Goal: Information Seeking & Learning: Learn about a topic

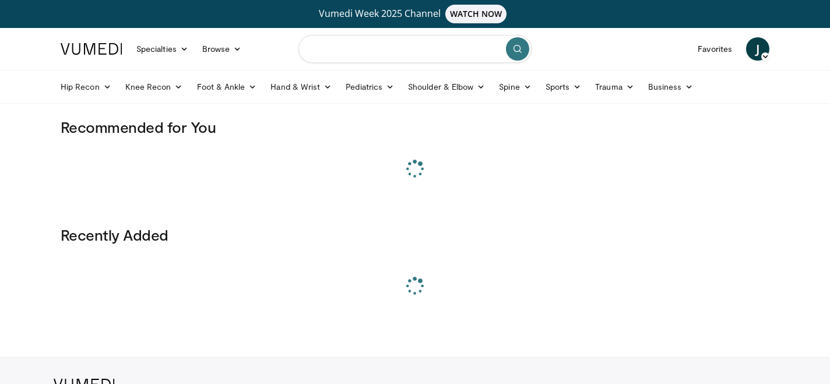
click at [355, 51] on input "Search topics, interventions" at bounding box center [414, 49] width 233 height 28
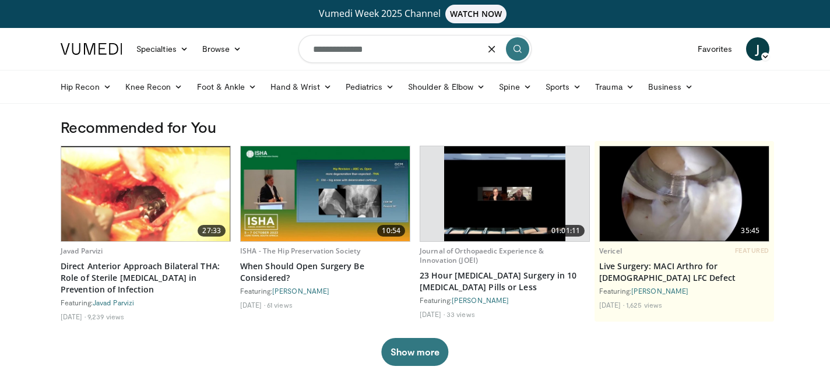
type input "**********"
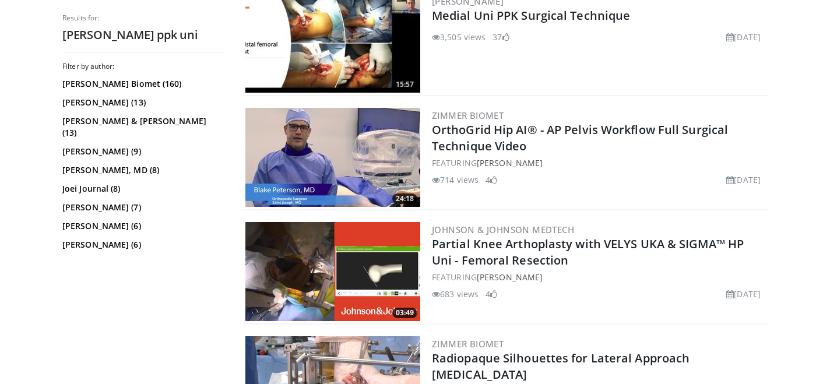
scroll to position [1156, 0]
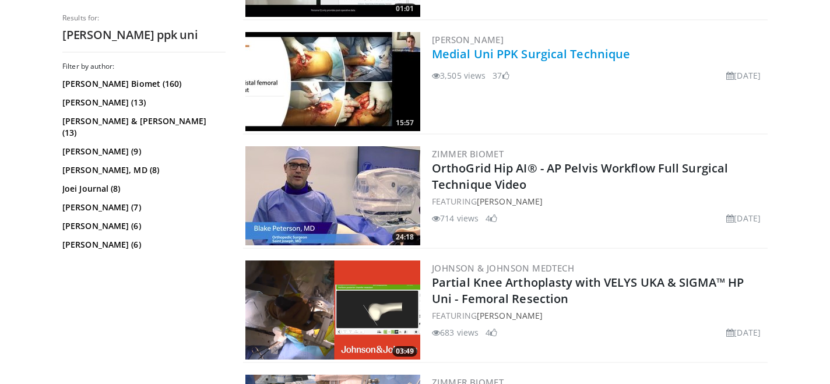
click at [508, 53] on link "Medial Uni PPK Surgical Technique" at bounding box center [531, 54] width 198 height 16
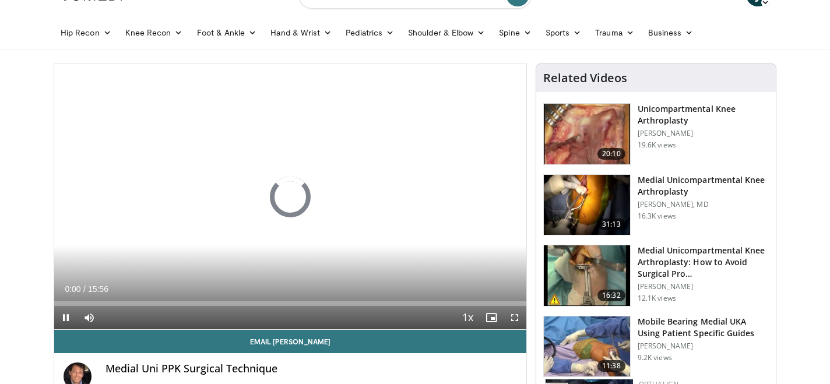
scroll to position [55, 0]
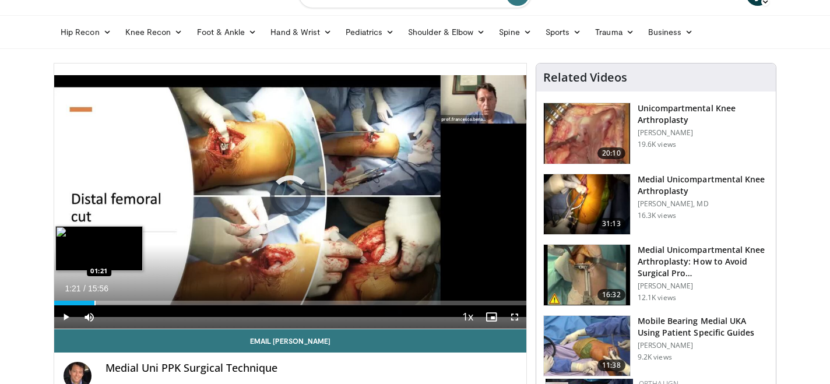
click at [94, 301] on div "Progress Bar" at bounding box center [94, 303] width 1 height 5
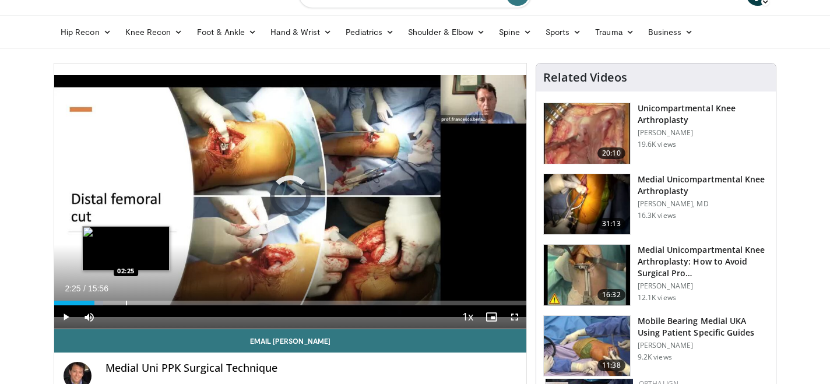
click at [126, 301] on div "Progress Bar" at bounding box center [126, 303] width 1 height 5
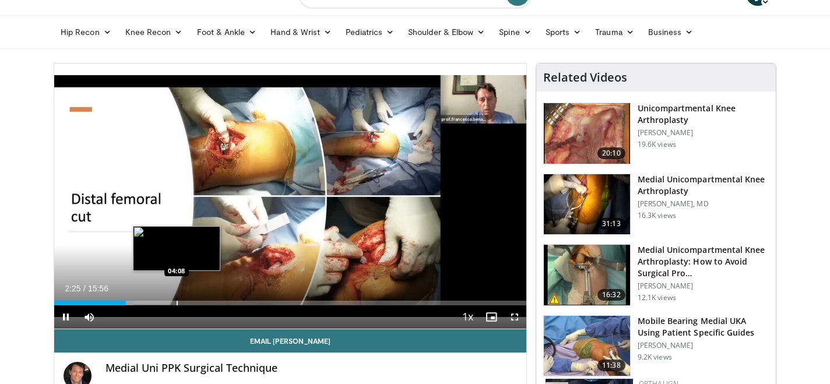
click at [177, 302] on div "Progress Bar" at bounding box center [177, 303] width 1 height 5
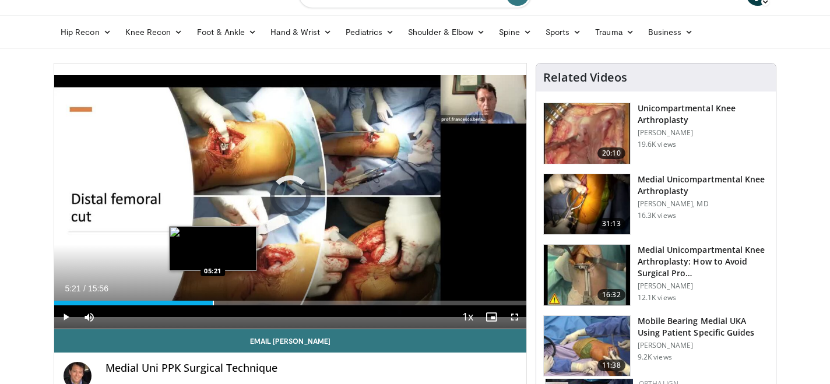
click at [213, 298] on div "Loaded : 28.22% 04:09 05:21" at bounding box center [290, 299] width 472 height 11
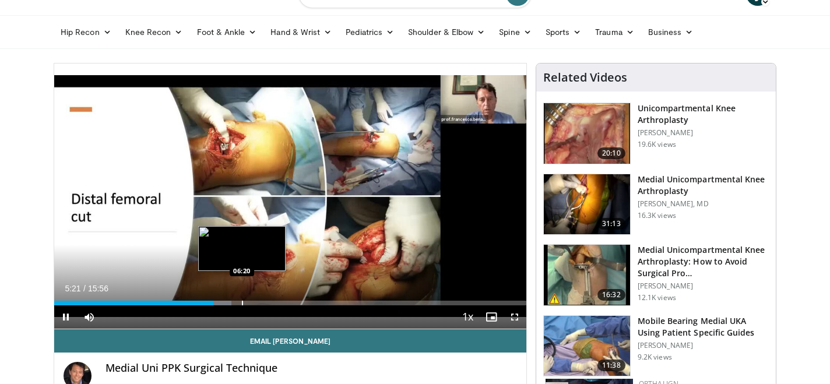
click at [242, 304] on div "Progress Bar" at bounding box center [242, 303] width 1 height 5
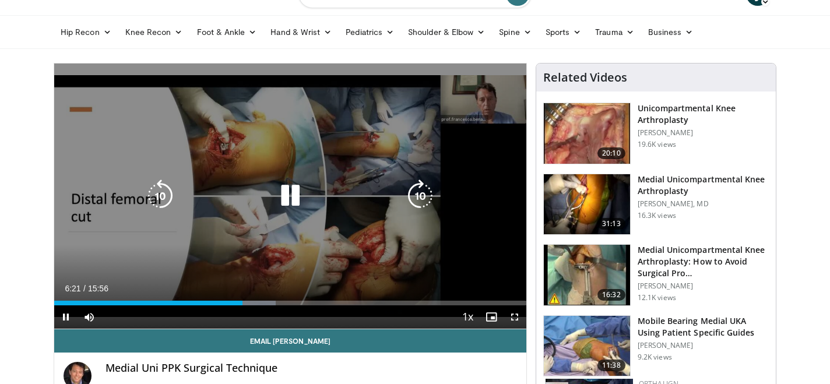
click at [251, 304] on div "10 seconds Tap to unmute" at bounding box center [290, 196] width 472 height 265
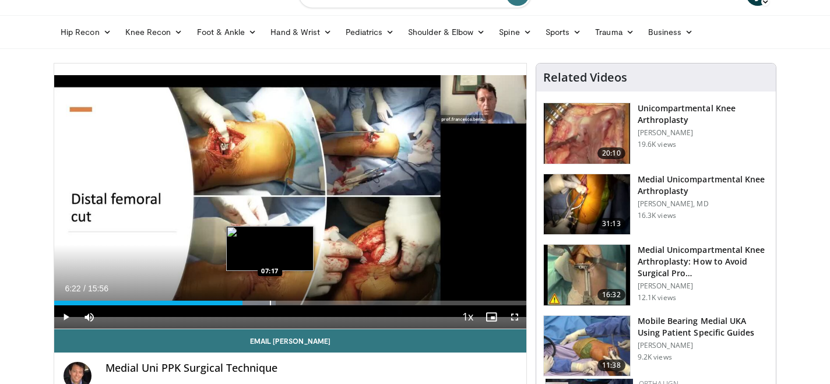
click at [270, 304] on div "Progress Bar" at bounding box center [270, 303] width 1 height 5
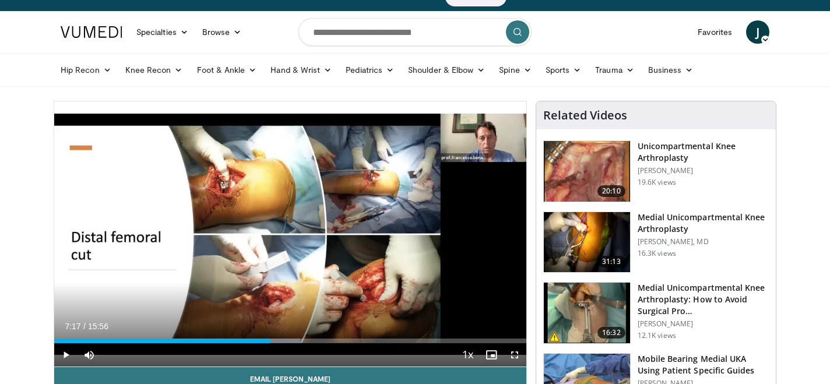
scroll to position [20, 0]
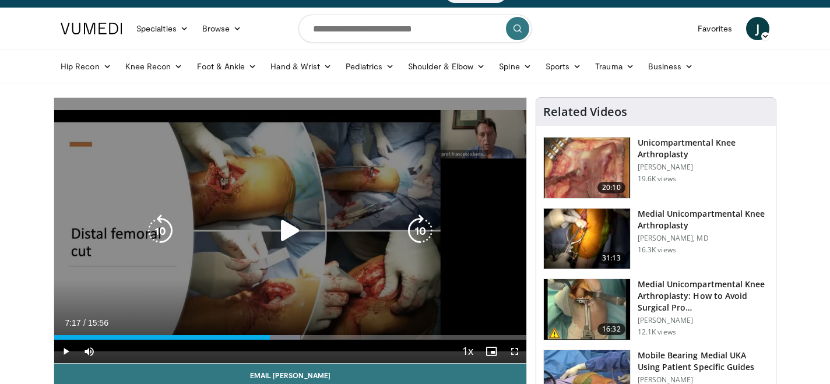
click at [280, 233] on icon "Video Player" at bounding box center [290, 230] width 33 height 33
click at [168, 226] on icon "Video Player" at bounding box center [160, 230] width 33 height 33
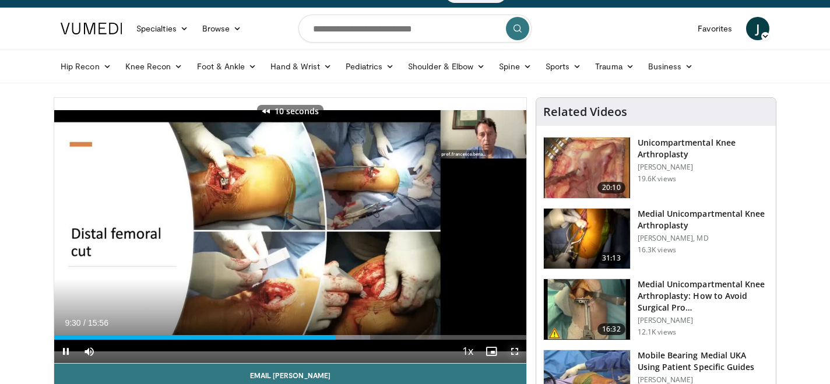
click at [517, 351] on span "Video Player" at bounding box center [514, 351] width 23 height 23
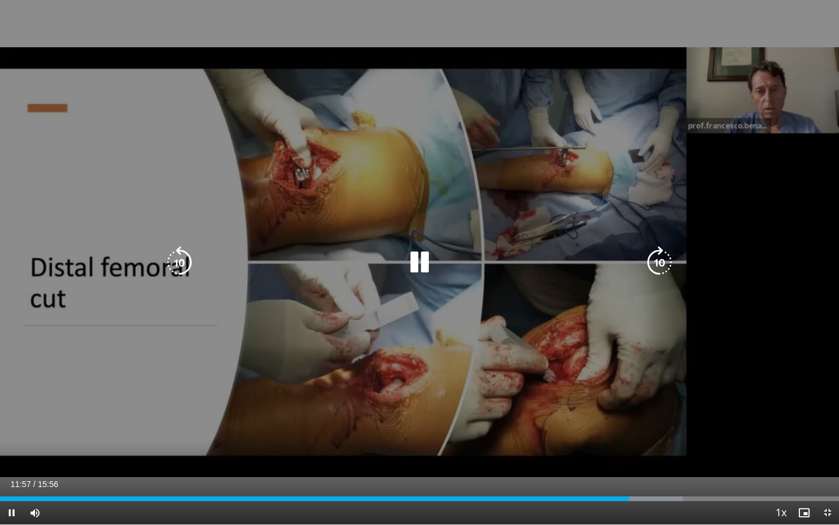
click at [660, 257] on icon "Video Player" at bounding box center [659, 262] width 33 height 33
click at [664, 269] on icon "Video Player" at bounding box center [659, 262] width 33 height 33
click at [657, 262] on icon "Video Player" at bounding box center [659, 262] width 33 height 33
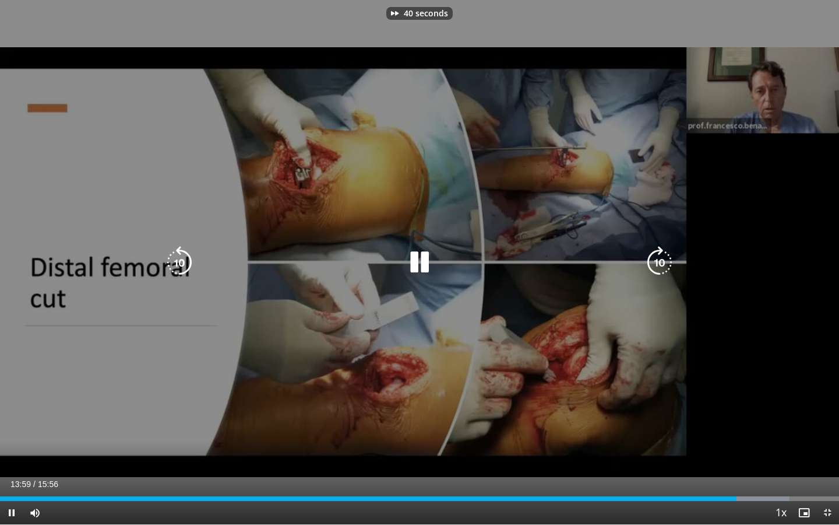
click at [657, 262] on icon "Video Player" at bounding box center [659, 262] width 33 height 33
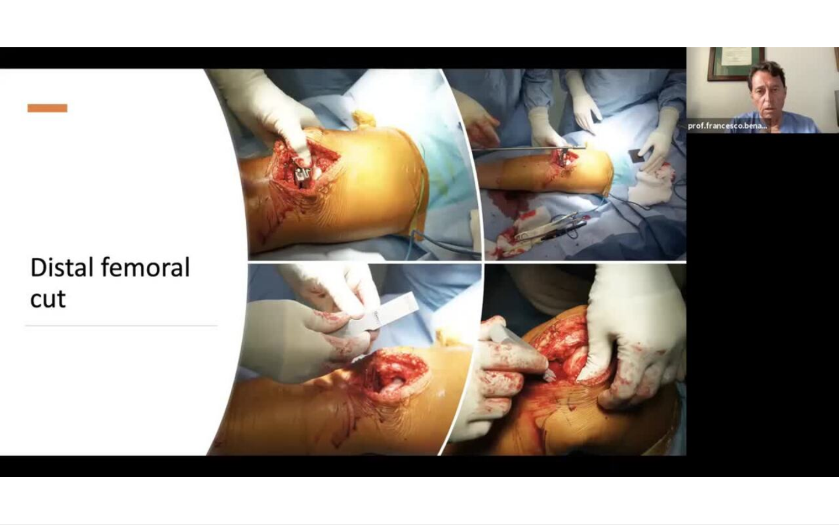
click at [657, 262] on div "70 seconds Tap to unmute" at bounding box center [419, 262] width 839 height 524
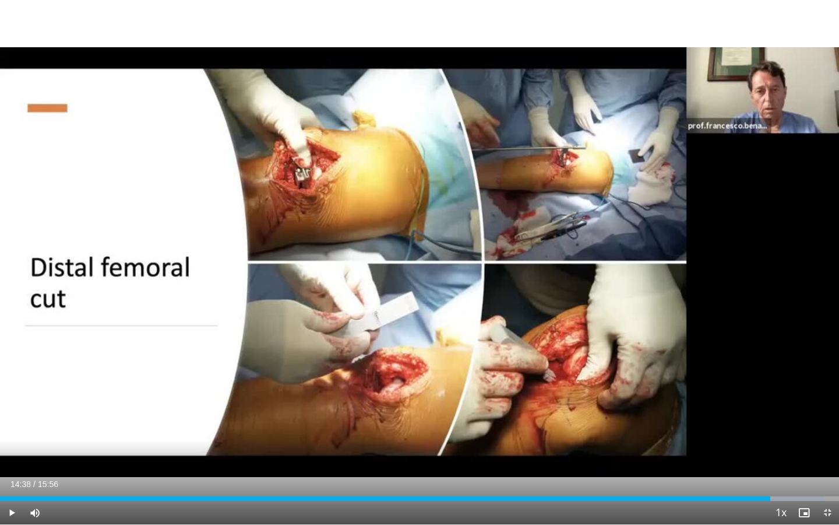
click at [657, 262] on div "70 seconds Tap to unmute" at bounding box center [419, 262] width 839 height 524
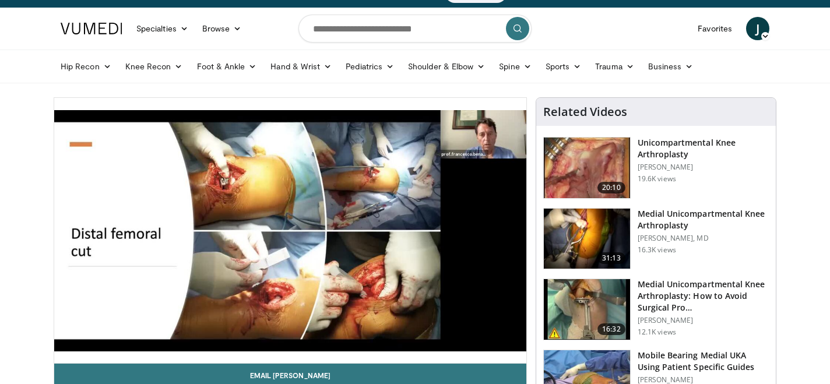
click at [667, 224] on h3 "Medial Unicompartmental Knee Arthroplasty" at bounding box center [703, 219] width 131 height 23
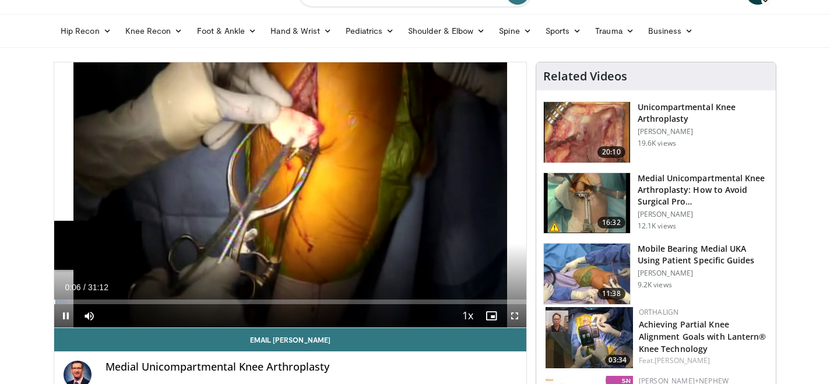
scroll to position [65, 0]
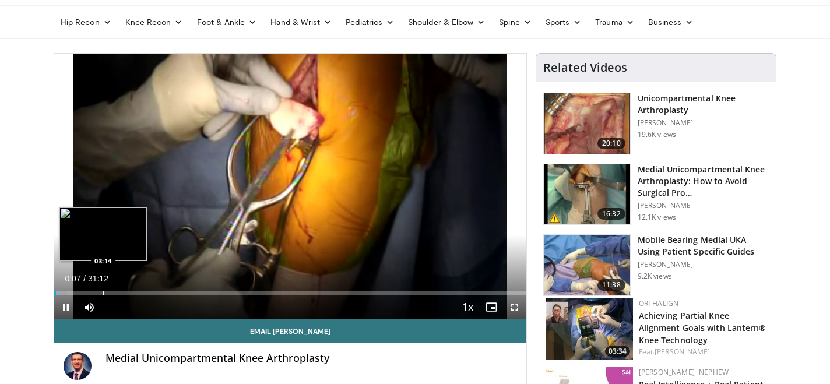
click at [103, 293] on div "Progress Bar" at bounding box center [103, 293] width 1 height 5
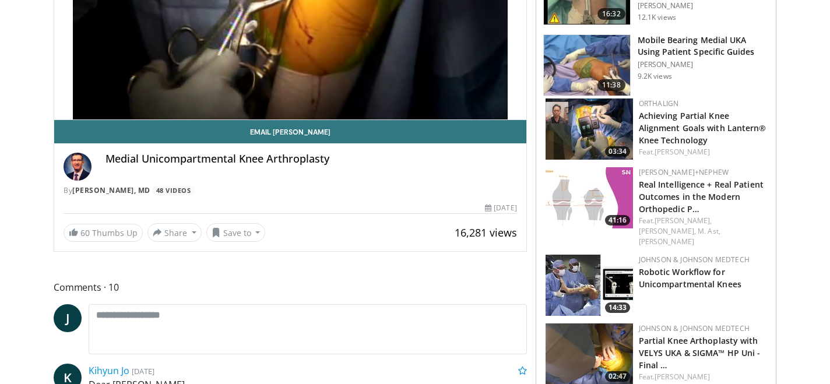
scroll to position [99, 0]
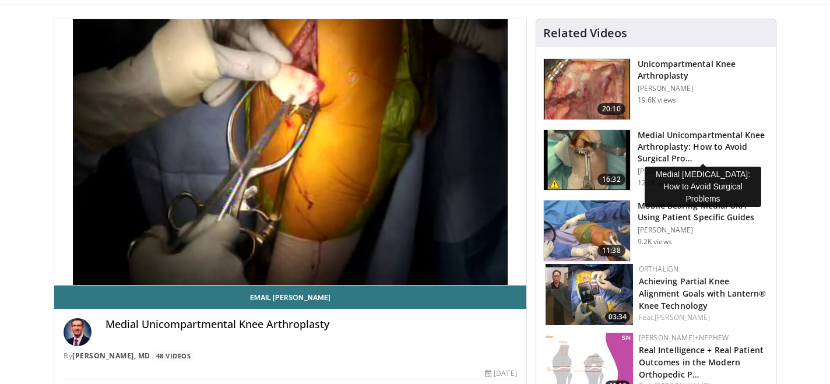
click at [660, 138] on h3 "Medial Unicompartmental Knee Arthroplasty: How to Avoid Surgical Pro…" at bounding box center [703, 146] width 131 height 35
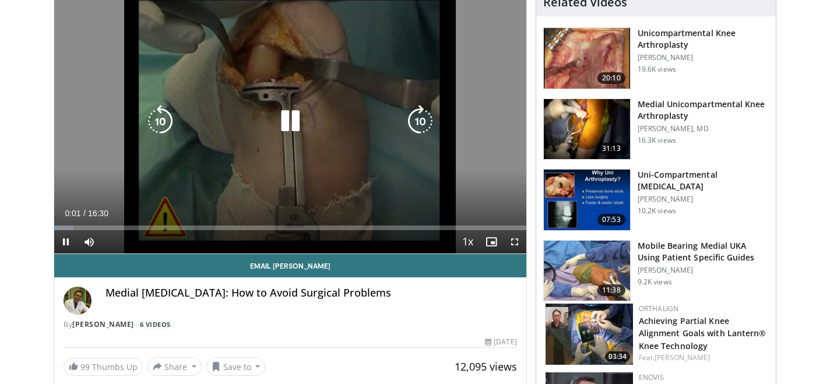
scroll to position [101, 0]
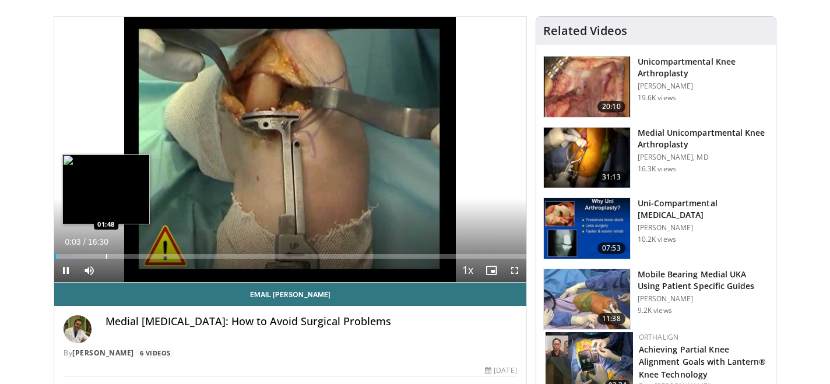
click at [106, 258] on div "Progress Bar" at bounding box center [106, 256] width 1 height 5
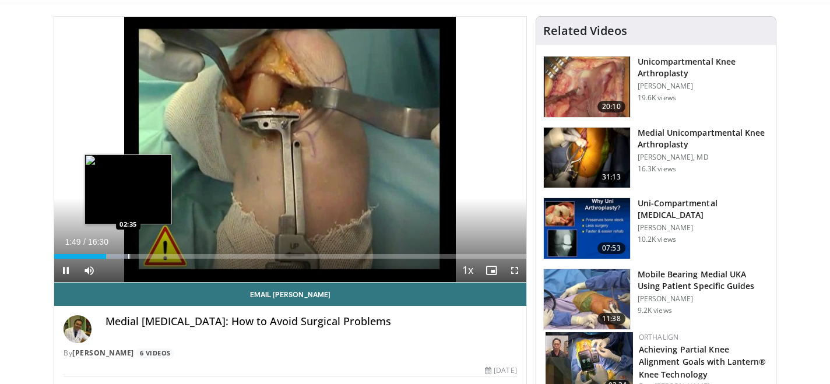
click at [129, 255] on div "Progress Bar" at bounding box center [128, 256] width 1 height 5
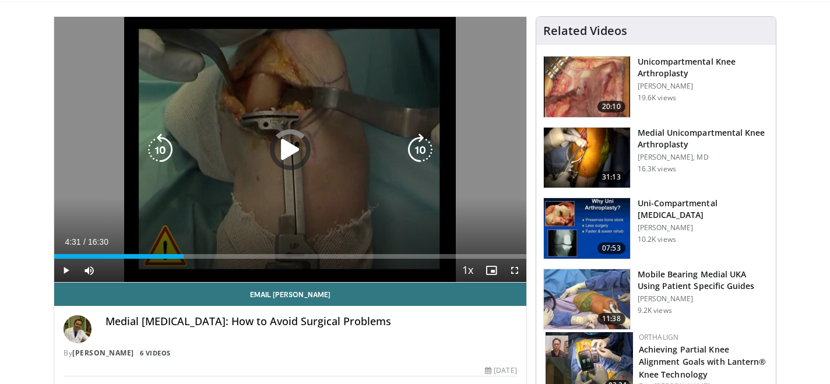
click at [184, 257] on div "Loaded : 22.16% 02:37 04:21" at bounding box center [290, 256] width 472 height 5
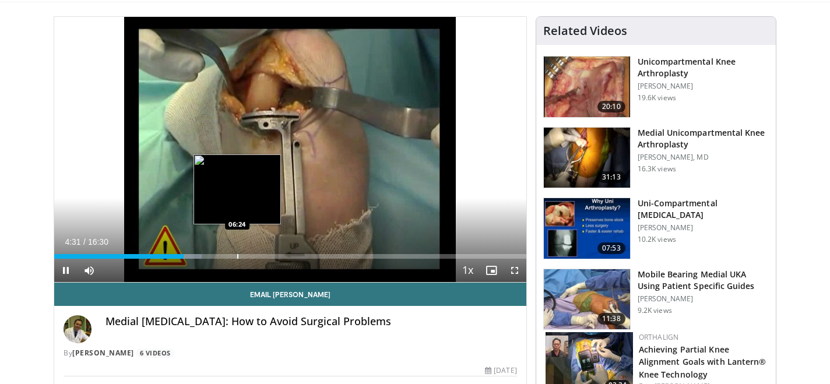
click at [237, 250] on div "Loaded : 31.29% 04:31 06:24" at bounding box center [290, 253] width 472 height 11
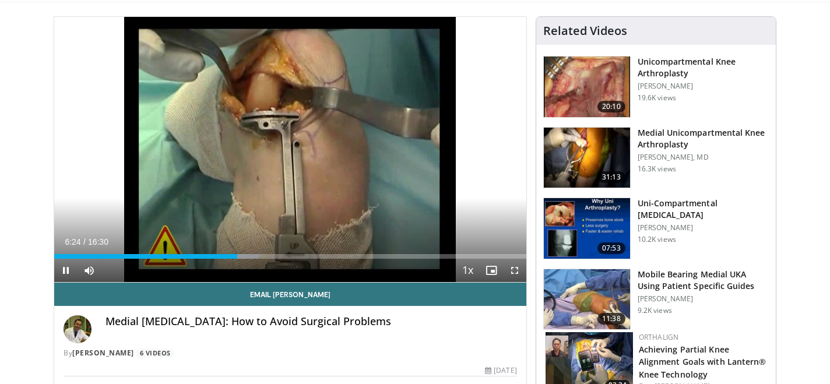
click at [295, 245] on div "Current Time 6:24 / Duration 16:30" at bounding box center [290, 242] width 472 height 10
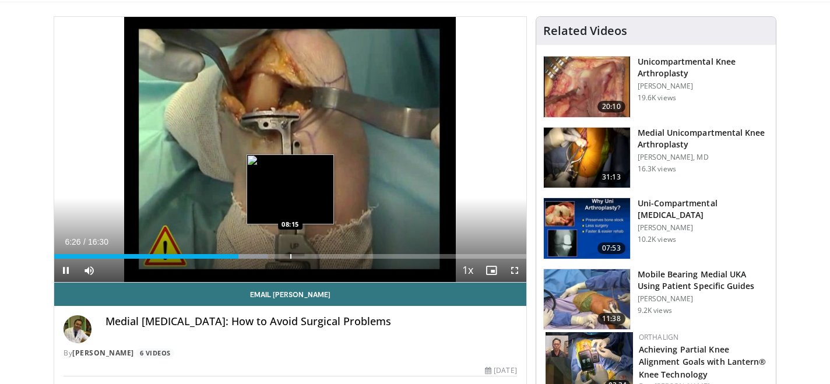
click at [291, 251] on div "Loaded : 45.34% 06:26 08:15" at bounding box center [290, 253] width 472 height 11
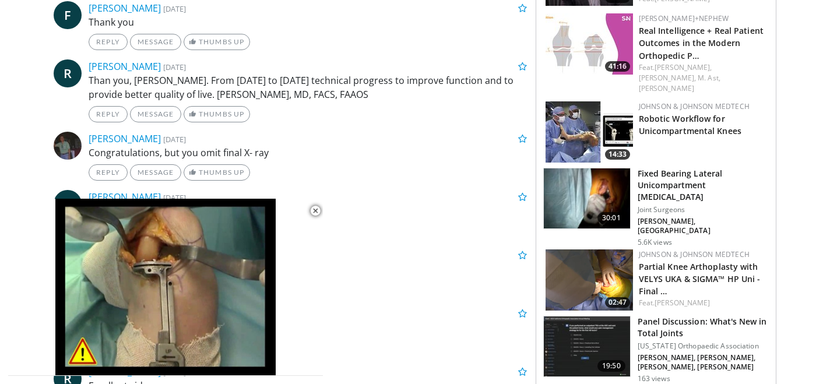
scroll to position [635, 0]
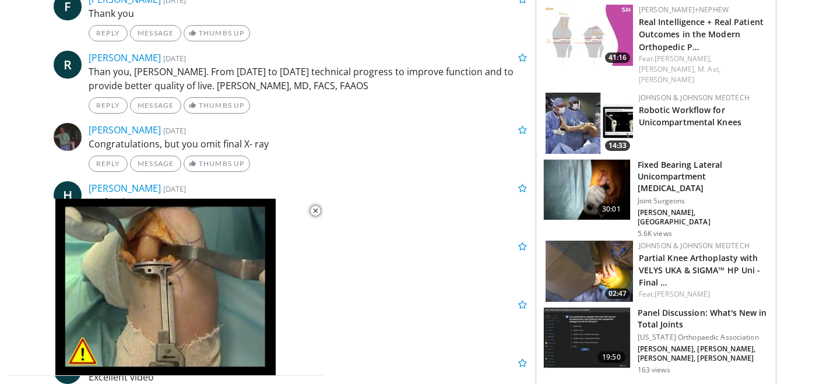
click at [670, 159] on h3 "Fixed Bearing Lateral Unicompartment Arthroplasty" at bounding box center [703, 176] width 131 height 35
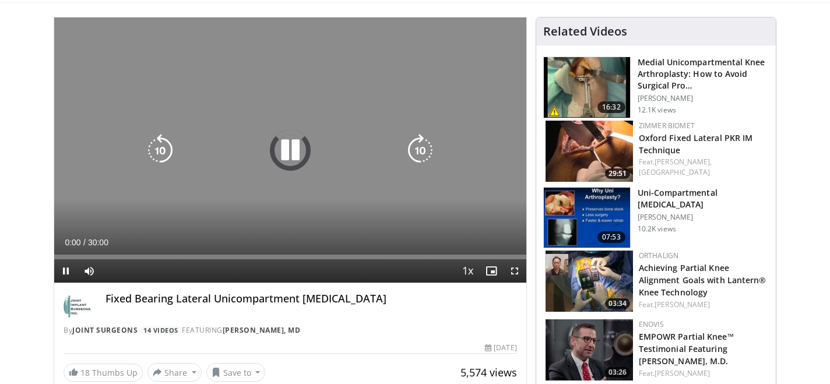
scroll to position [121, 0]
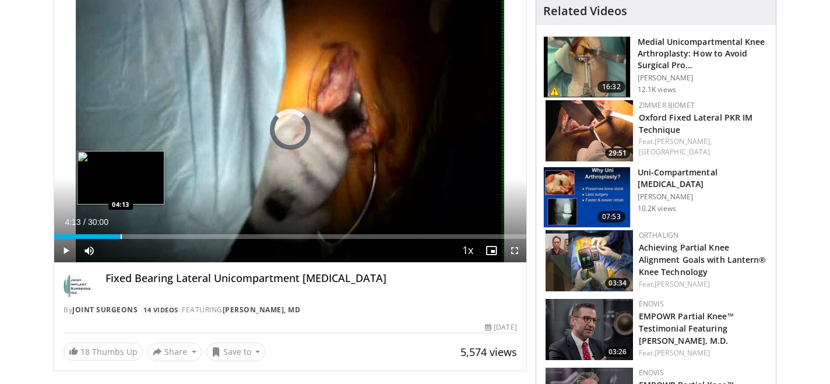
click at [120, 233] on div "Loaded : 2.20% 00:02 04:13" at bounding box center [290, 233] width 472 height 11
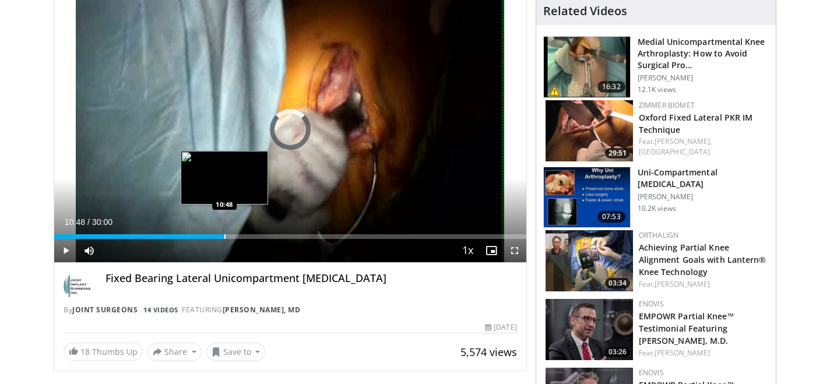
click at [224, 228] on div "Loaded : 0.00% 10:48 10:48" at bounding box center [290, 233] width 472 height 11
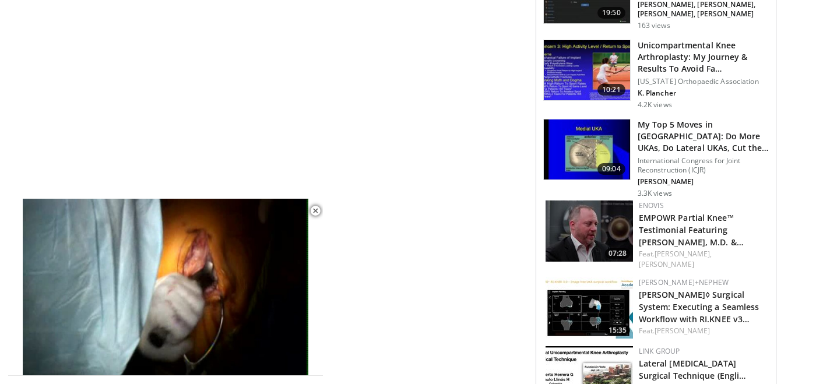
scroll to position [757, 0]
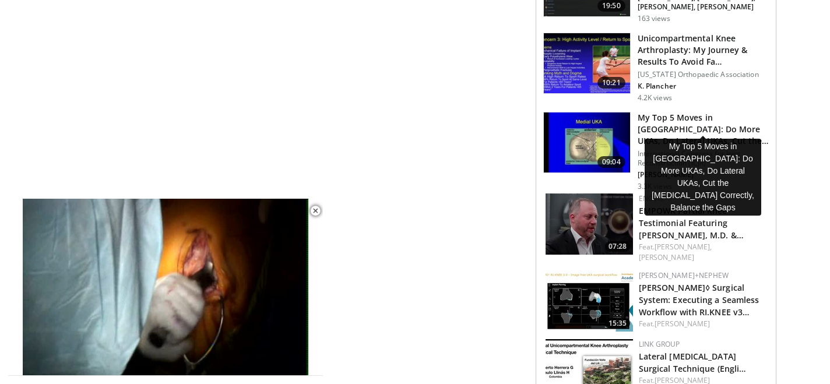
click at [681, 118] on h3 "My Top 5 Moves in UKA: Do More UKAs, Do Lateral UKAs, Cut the Tibia …" at bounding box center [703, 129] width 131 height 35
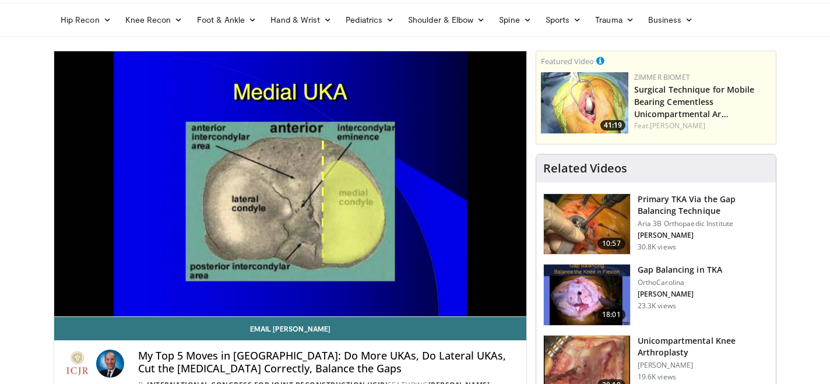
scroll to position [68, 0]
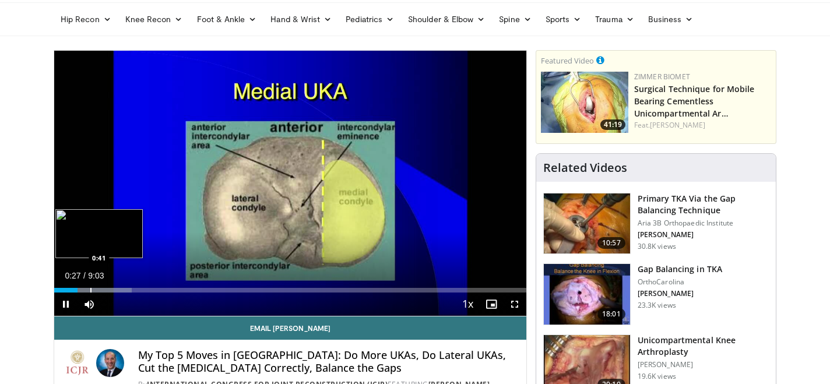
click at [90, 291] on div "Progress Bar" at bounding box center [90, 290] width 1 height 5
click at [99, 291] on div "10 seconds Tap to unmute" at bounding box center [290, 183] width 472 height 265
click at [111, 291] on div "Progress Bar" at bounding box center [111, 290] width 1 height 5
click at [72, 301] on span "Video Player" at bounding box center [65, 304] width 23 height 23
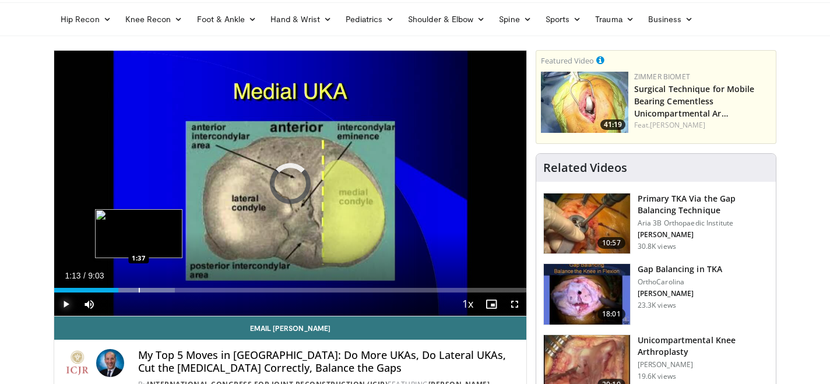
click at [139, 292] on div "Progress Bar" at bounding box center [139, 290] width 1 height 5
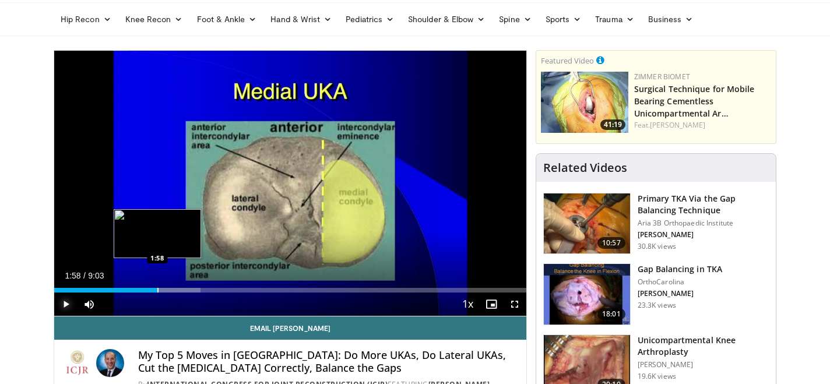
click at [157, 289] on div "Progress Bar" at bounding box center [157, 290] width 1 height 5
click at [167, 289] on div "Progress Bar" at bounding box center [167, 290] width 1 height 5
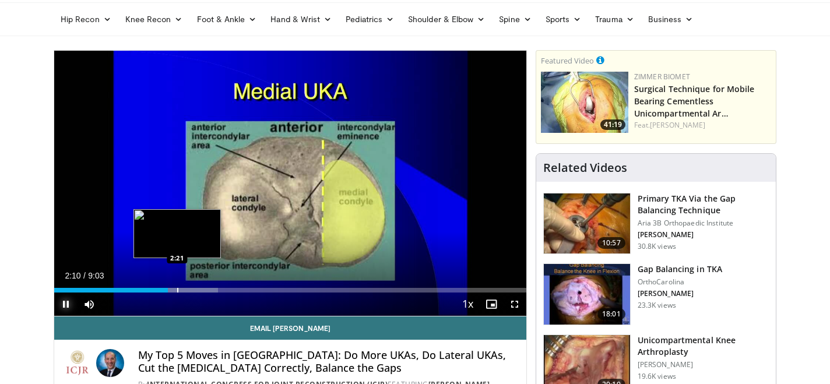
click at [178, 289] on div "Progress Bar" at bounding box center [177, 290] width 1 height 5
click at [193, 290] on div "Progress Bar" at bounding box center [193, 290] width 1 height 5
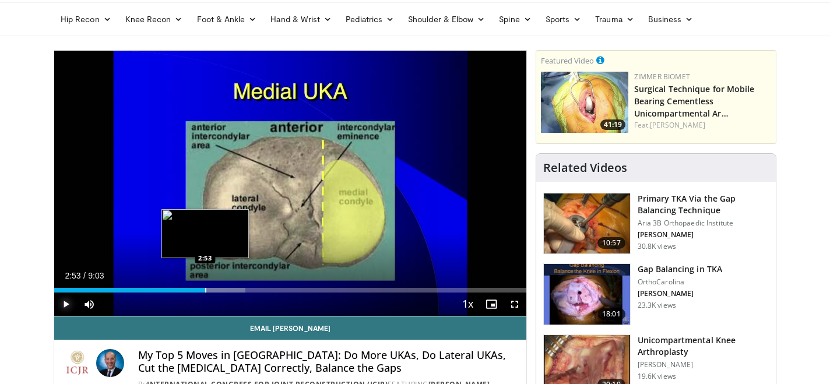
click at [205, 290] on div "Progress Bar" at bounding box center [205, 290] width 1 height 5
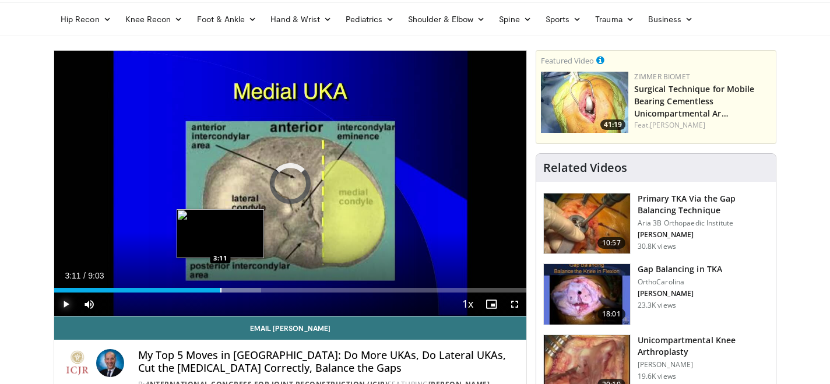
click at [220, 290] on div "Progress Bar" at bounding box center [220, 290] width 1 height 5
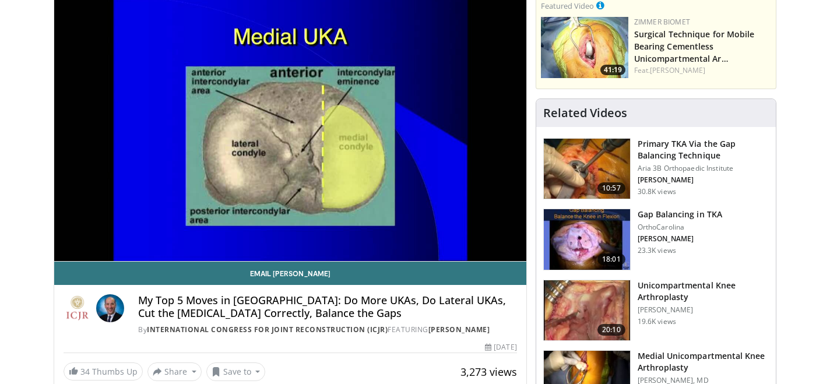
scroll to position [123, 0]
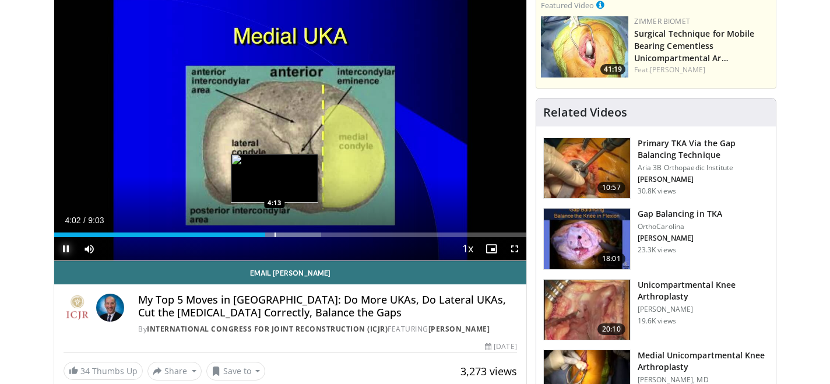
click at [275, 235] on div "Progress Bar" at bounding box center [275, 235] width 1 height 5
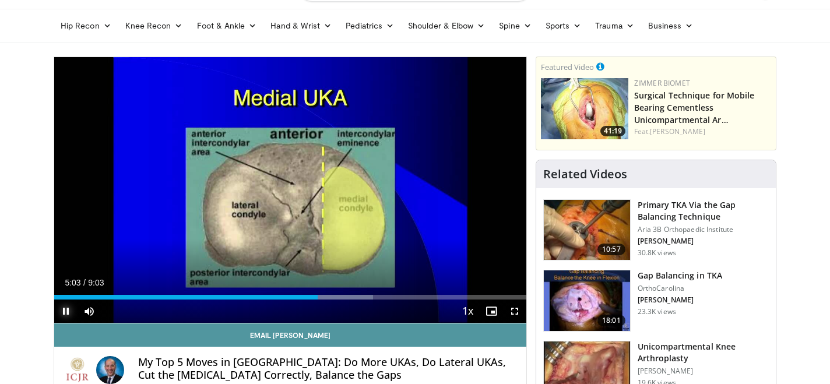
scroll to position [61, 0]
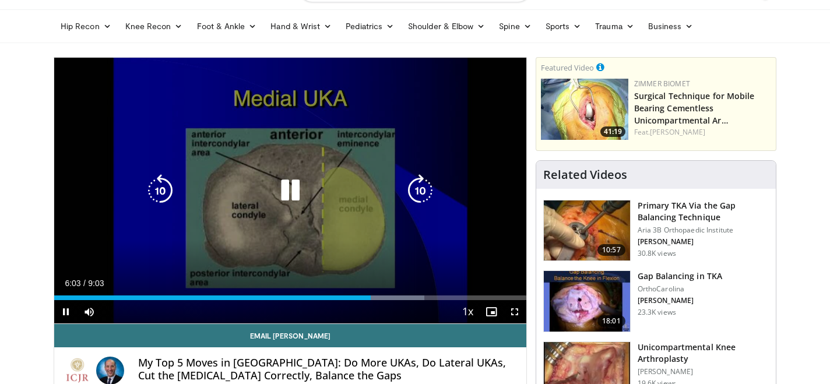
click at [295, 196] on icon "Video Player" at bounding box center [290, 190] width 33 height 33
click at [289, 195] on icon "Video Player" at bounding box center [290, 190] width 33 height 33
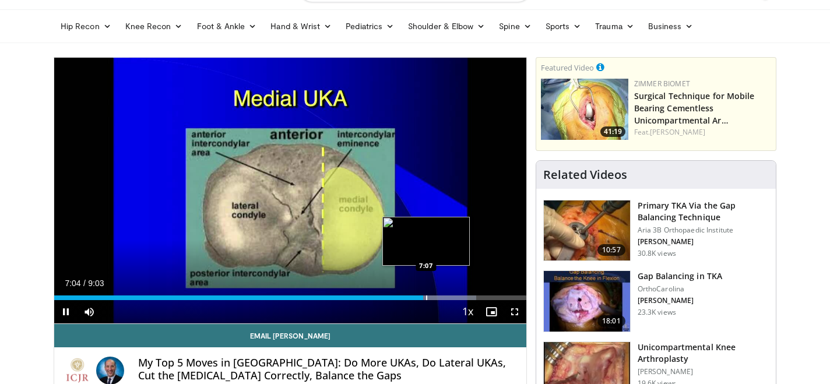
click at [426, 297] on div "Progress Bar" at bounding box center [426, 297] width 1 height 5
click at [441, 296] on div "Progress Bar" at bounding box center [439, 297] width 1 height 5
click at [449, 296] on div "Progress Bar" at bounding box center [449, 297] width 1 height 5
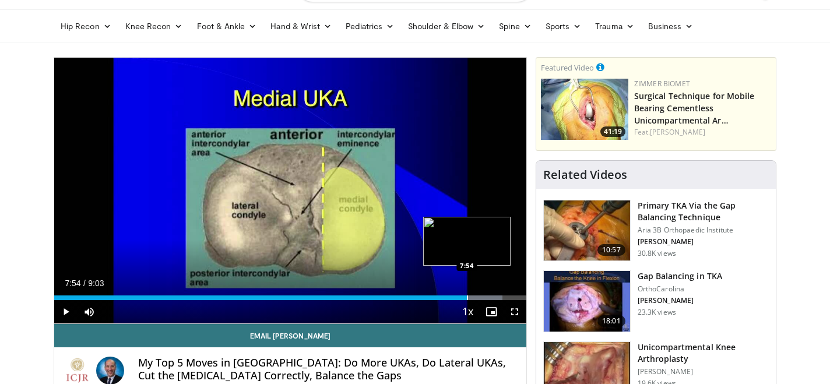
click at [467, 295] on div "Progress Bar" at bounding box center [467, 297] width 1 height 5
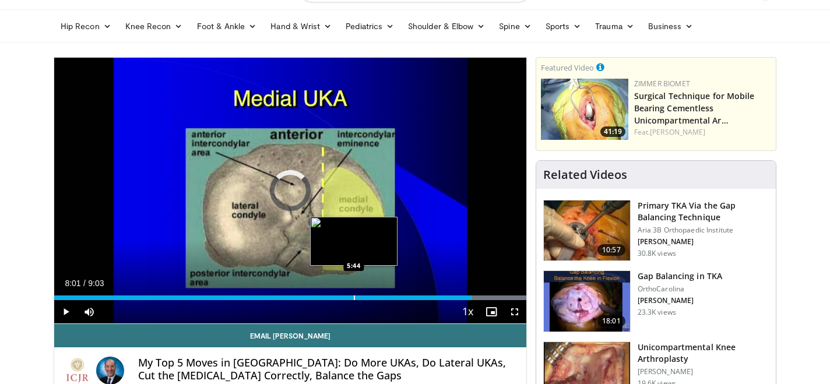
click at [354, 295] on div "Loaded : 100.00% 8:01 5:44" at bounding box center [290, 294] width 472 height 11
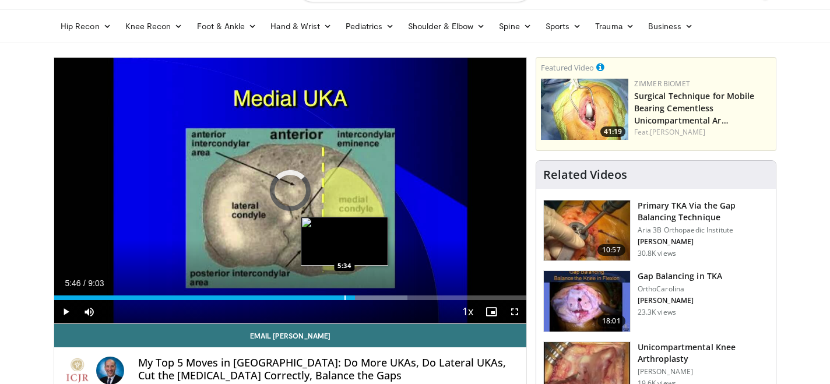
click at [344, 299] on div "Progress Bar" at bounding box center [344, 297] width 1 height 5
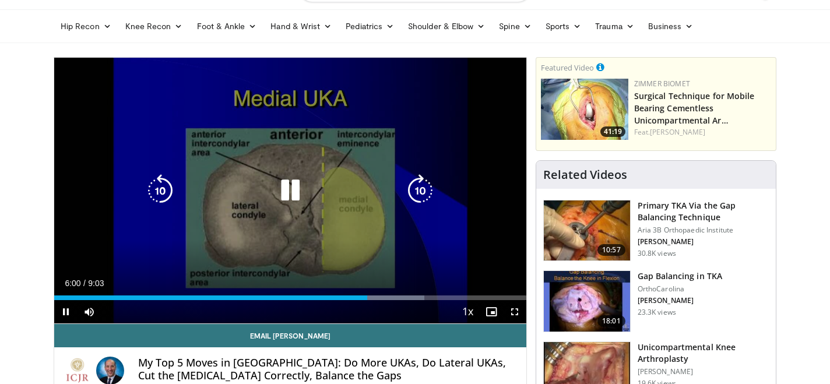
click at [292, 185] on icon "Video Player" at bounding box center [290, 190] width 33 height 33
click at [291, 185] on icon "Video Player" at bounding box center [290, 190] width 33 height 33
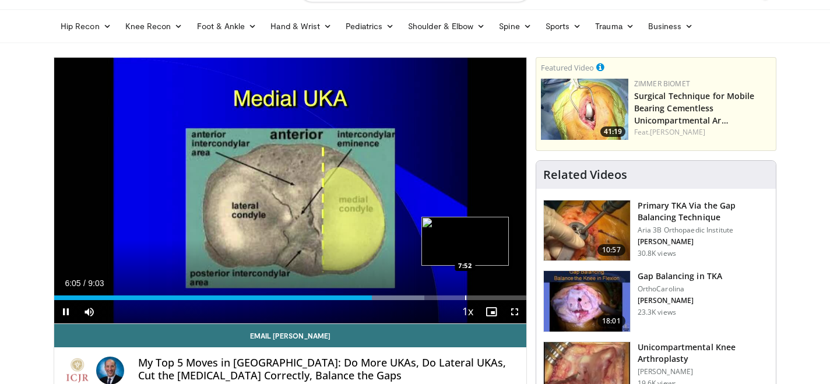
click at [465, 294] on div "Loaded : 78.49% 6:05 7:52" at bounding box center [290, 294] width 472 height 11
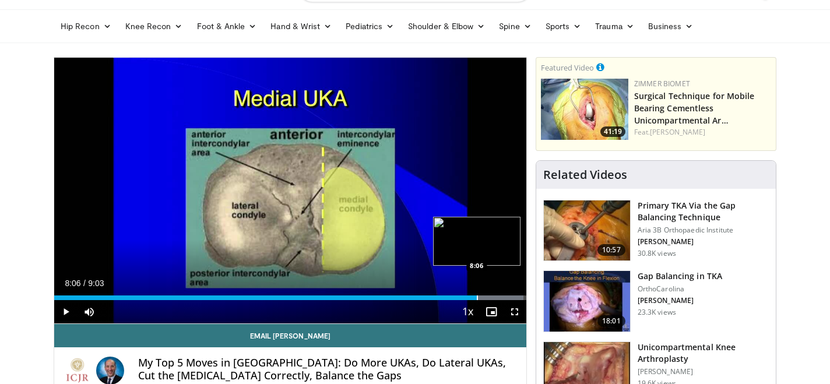
click at [477, 295] on div "Loaded : 99.38% 7:59 8:06" at bounding box center [290, 294] width 472 height 11
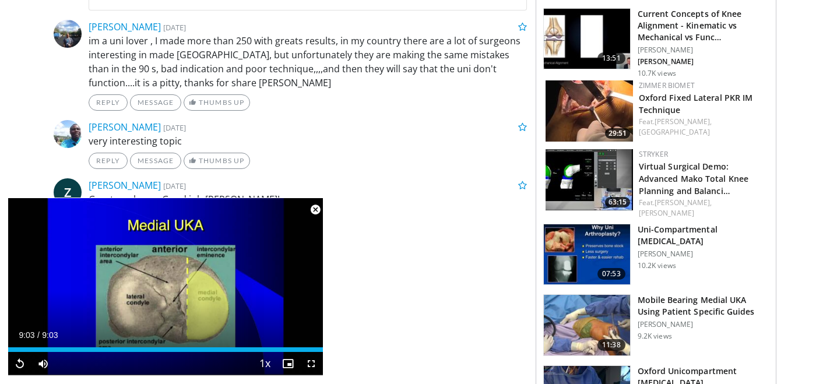
scroll to position [645, 0]
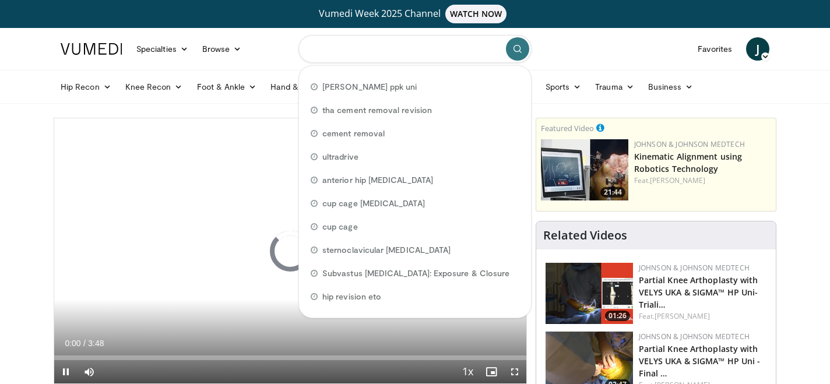
click at [372, 53] on input "Search topics, interventions" at bounding box center [414, 49] width 233 height 28
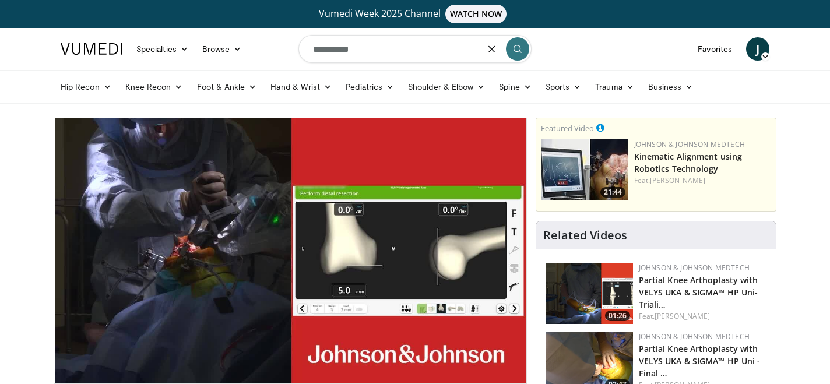
type input "**********"
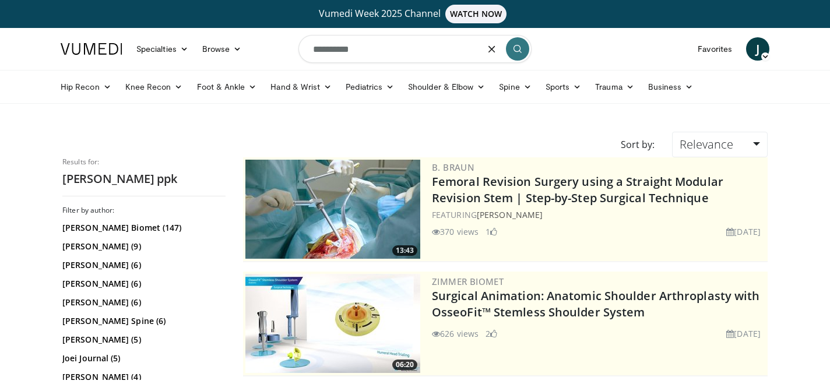
drag, startPoint x: 390, startPoint y: 44, endPoint x: 351, endPoint y: 46, distance: 39.1
click at [351, 46] on input "**********" at bounding box center [414, 49] width 233 height 28
type input "**********"
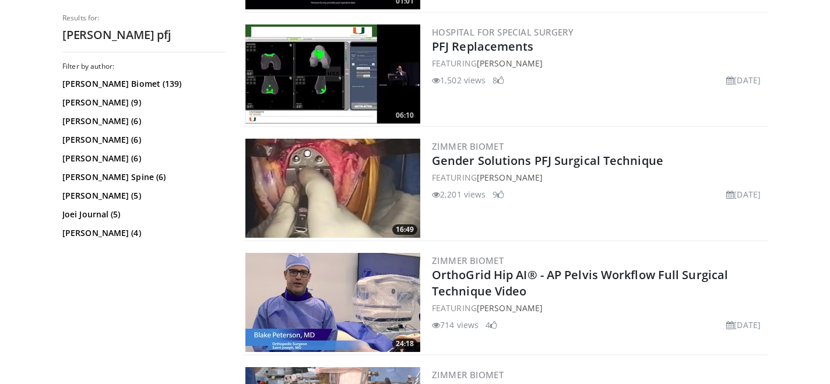
scroll to position [711, 0]
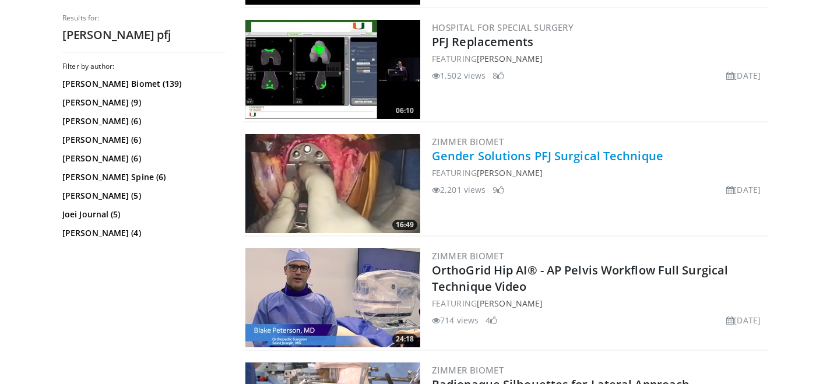
click at [541, 158] on link "Gender Solutions PFJ Surgical Technique" at bounding box center [547, 156] width 231 height 16
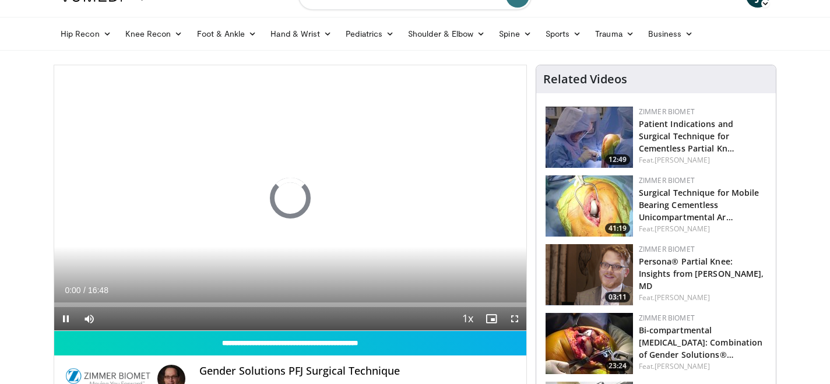
scroll to position [55, 0]
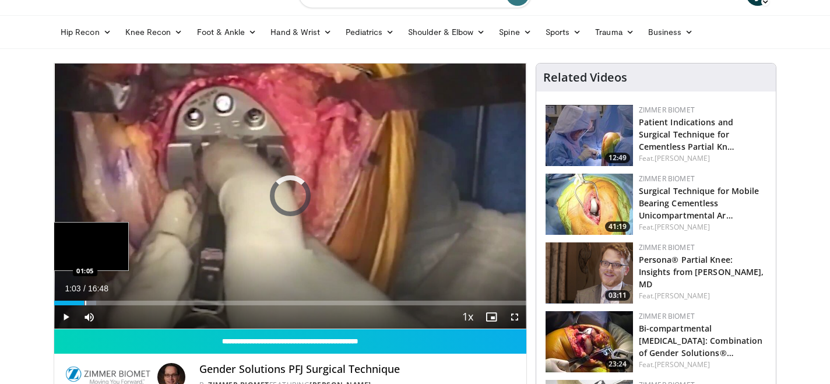
click at [83, 301] on div "Loaded : 8.85% 01:03 01:05" at bounding box center [290, 303] width 472 height 5
click at [103, 301] on div "Progress Bar" at bounding box center [102, 303] width 1 height 5
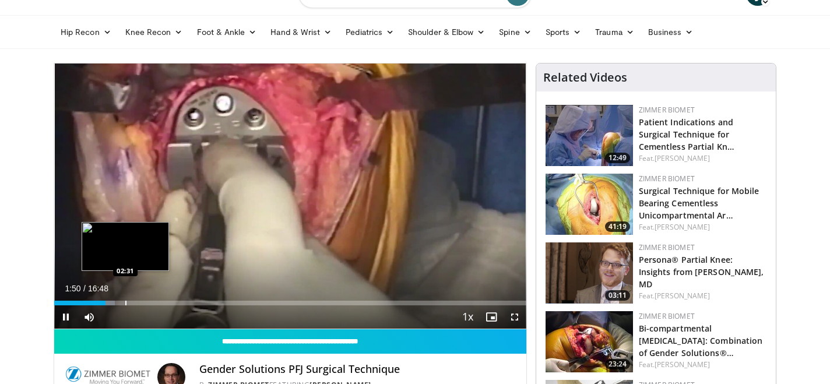
click at [125, 301] on div "Progress Bar" at bounding box center [125, 303] width 1 height 5
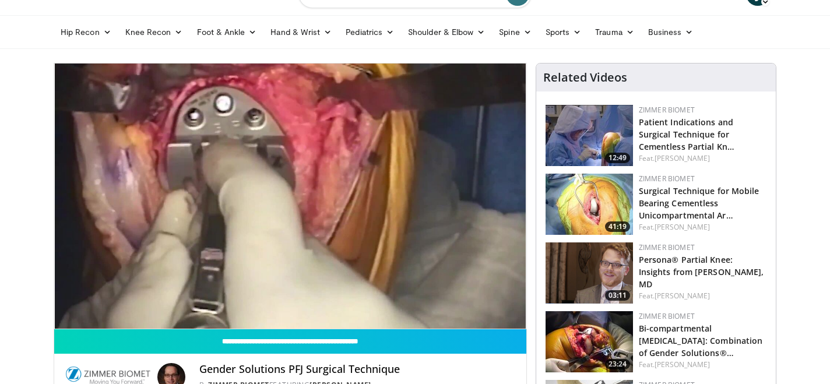
click at [153, 303] on video-js "**********" at bounding box center [290, 197] width 472 height 266
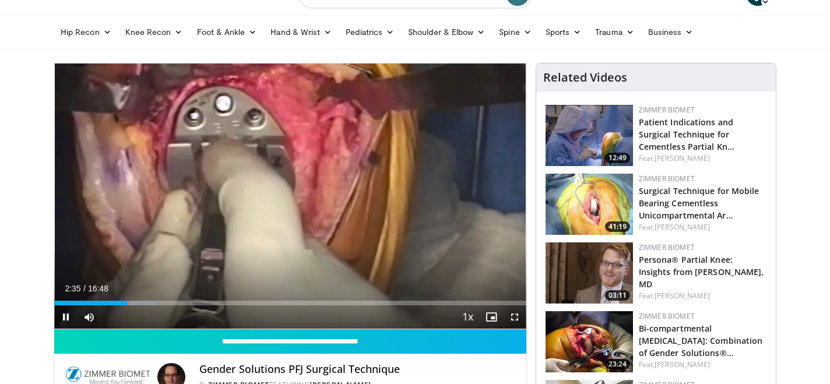
click at [149, 307] on div "Current Time 2:35 / Duration 16:48 Pause Skip Backward Skip Forward Mute Loaded…" at bounding box center [290, 316] width 472 height 23
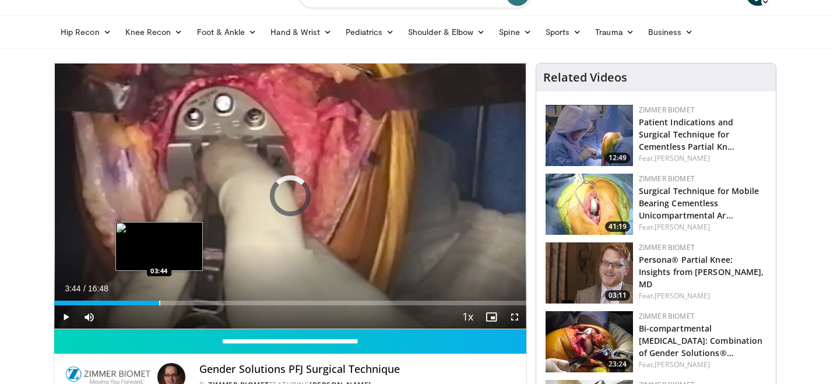
click at [159, 302] on div "Progress Bar" at bounding box center [159, 303] width 1 height 5
click at [180, 301] on div "Progress Bar" at bounding box center [180, 303] width 1 height 5
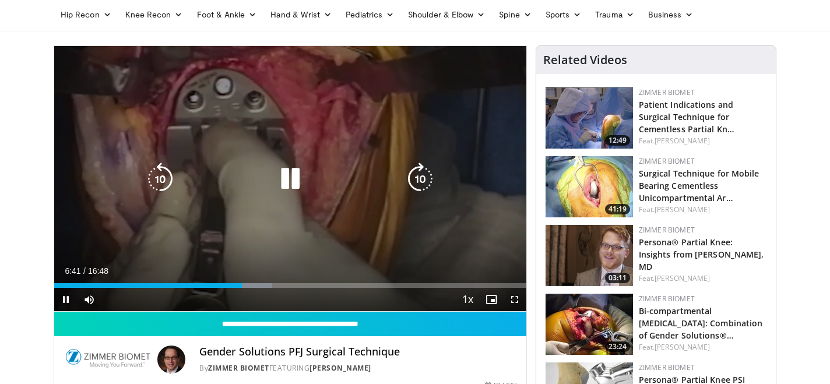
scroll to position [65, 0]
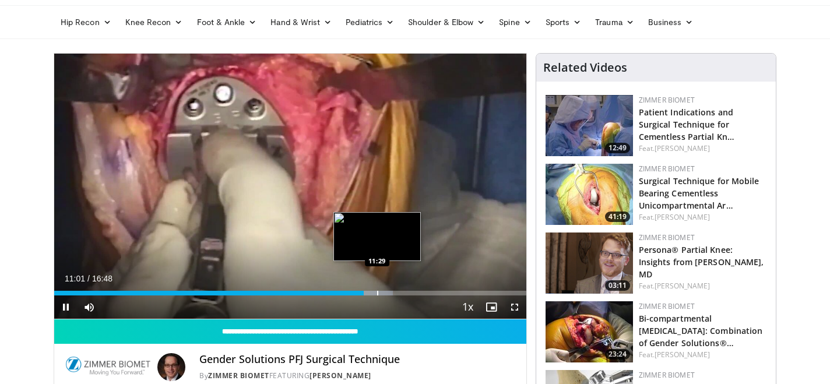
click at [377, 293] on div "Progress Bar" at bounding box center [377, 293] width 1 height 5
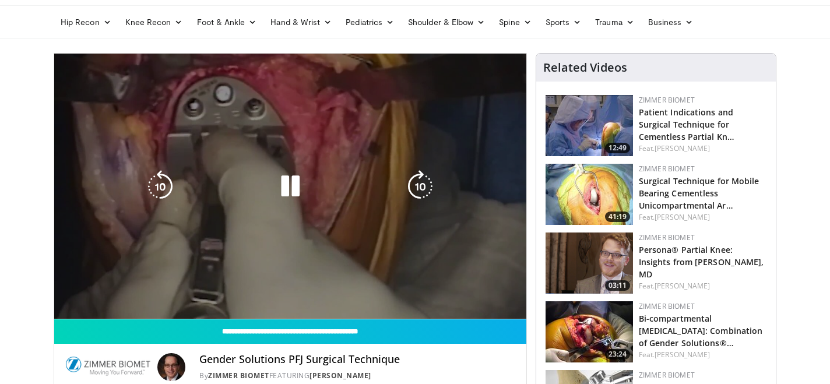
click at [388, 291] on div "10 seconds Tap to unmute" at bounding box center [290, 186] width 472 height 265
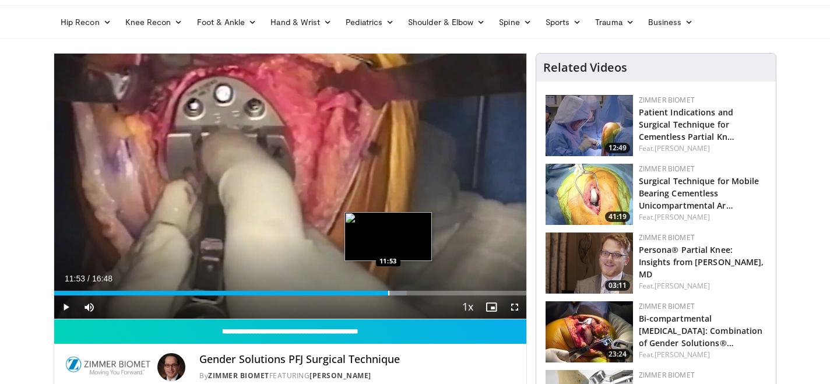
click at [388, 291] on div "Progress Bar" at bounding box center [388, 293] width 1 height 5
click at [400, 290] on div "Loaded : 74.74% 11:53 12:08" at bounding box center [290, 289] width 472 height 11
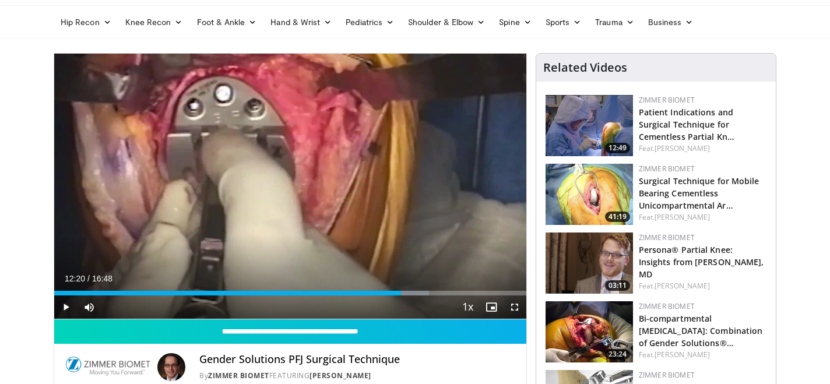
click at [406, 290] on div "Loaded : 79.40% 12:20 12:32" at bounding box center [290, 289] width 472 height 11
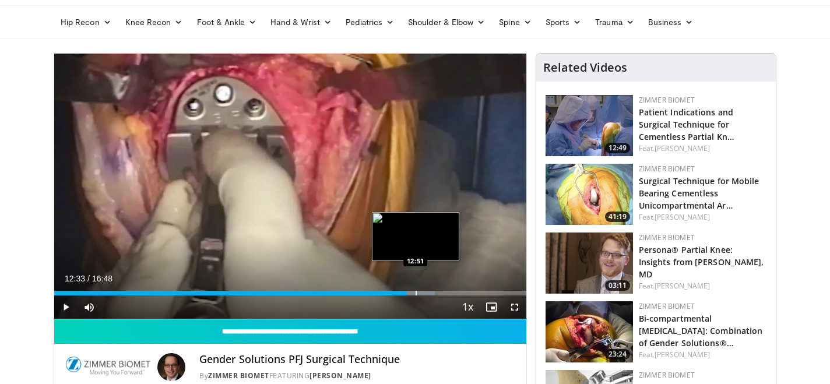
click at [416, 292] on div "Progress Bar" at bounding box center [416, 293] width 1 height 5
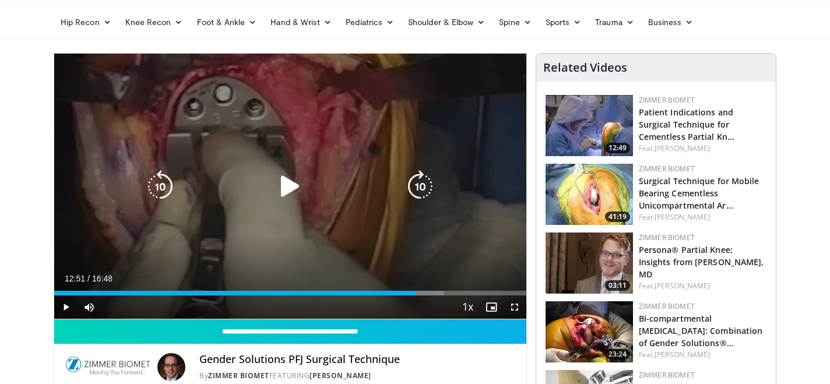
click at [344, 245] on div "10 seconds Tap to unmute" at bounding box center [290, 186] width 472 height 265
click at [157, 190] on icon "Video Player" at bounding box center [160, 186] width 33 height 33
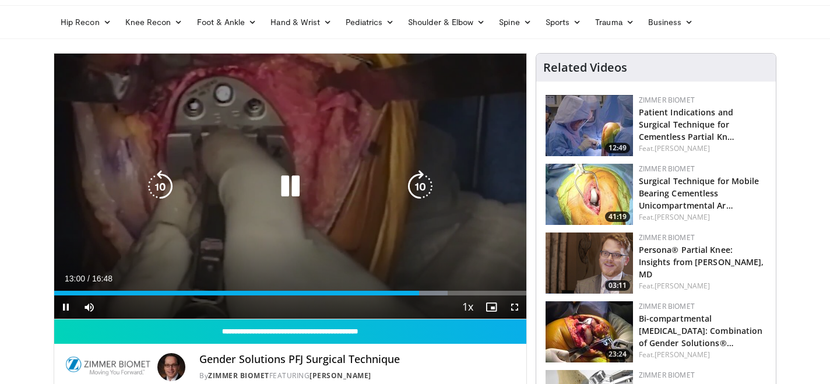
click at [409, 188] on icon "Video Player" at bounding box center [420, 186] width 33 height 33
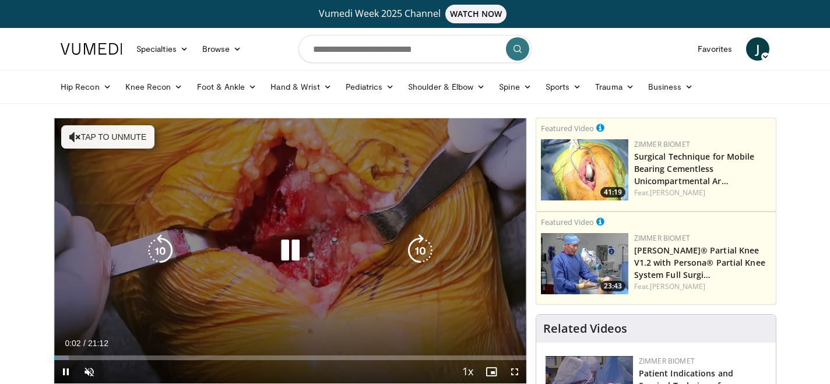
click at [294, 252] on icon "Video Player" at bounding box center [290, 250] width 33 height 33
click at [297, 257] on icon "Video Player" at bounding box center [290, 250] width 33 height 33
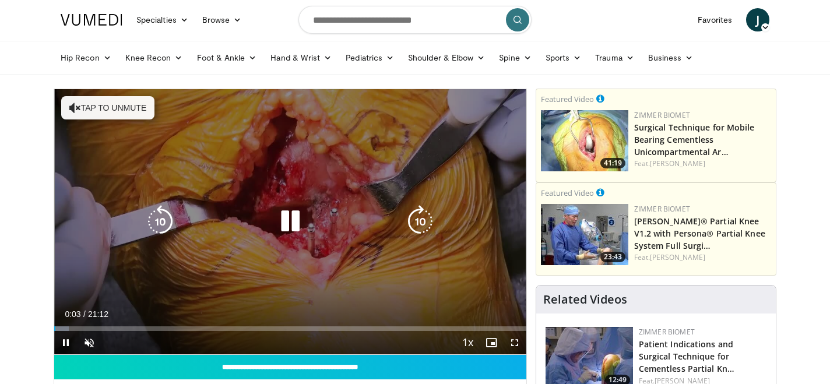
scroll to position [63, 0]
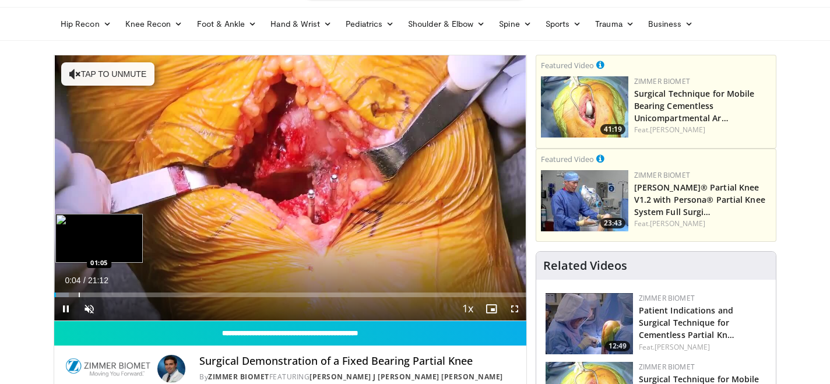
click at [79, 294] on div "Progress Bar" at bounding box center [79, 295] width 1 height 5
click at [94, 293] on div "Progress Bar" at bounding box center [94, 295] width 1 height 5
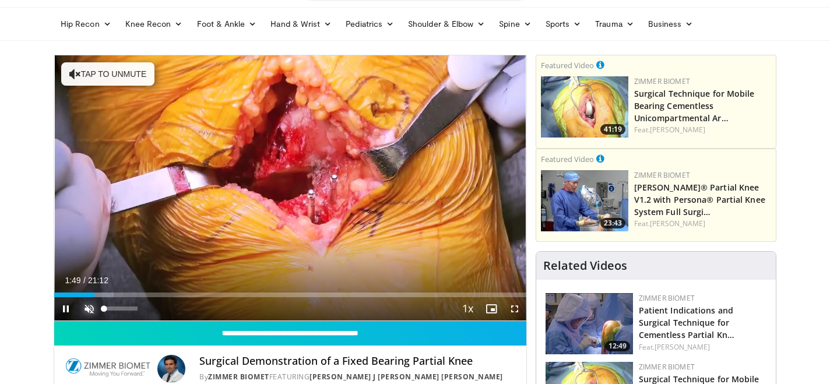
click at [85, 311] on span "Video Player" at bounding box center [89, 308] width 23 height 23
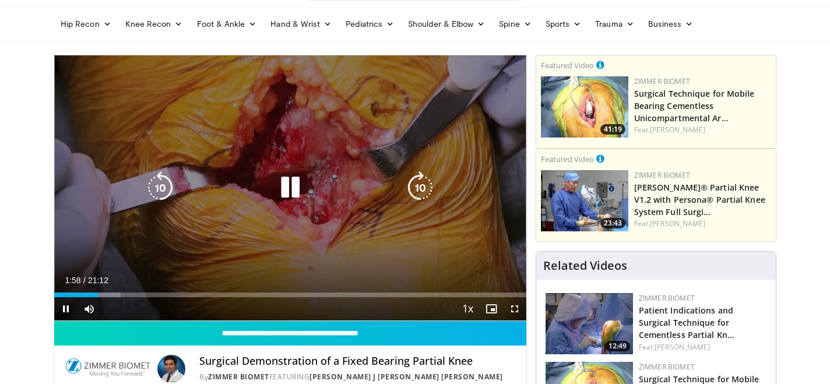
click at [161, 186] on icon "Video Player" at bounding box center [160, 187] width 33 height 33
click at [423, 186] on icon "Video Player" at bounding box center [420, 187] width 33 height 33
click at [405, 188] on icon "Video Player" at bounding box center [420, 187] width 33 height 33
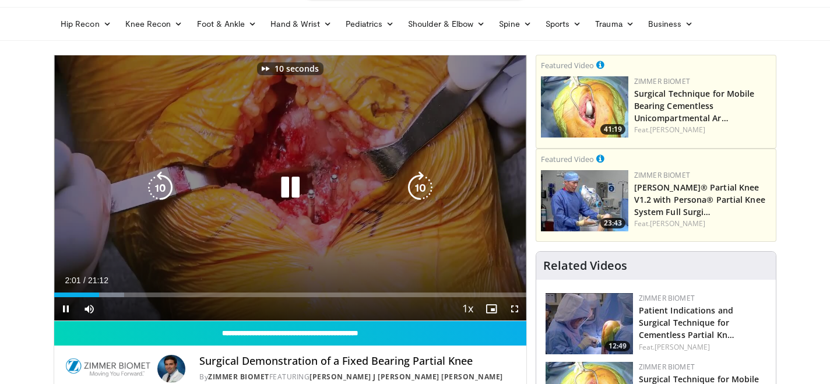
click at [411, 189] on icon "Video Player" at bounding box center [420, 187] width 33 height 33
click at [414, 187] on icon "Video Player" at bounding box center [420, 187] width 33 height 33
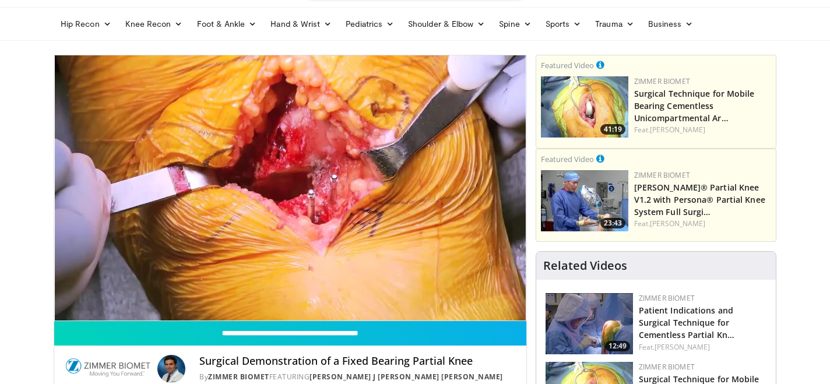
click at [414, 187] on div "30 seconds Tap to unmute" at bounding box center [290, 187] width 472 height 265
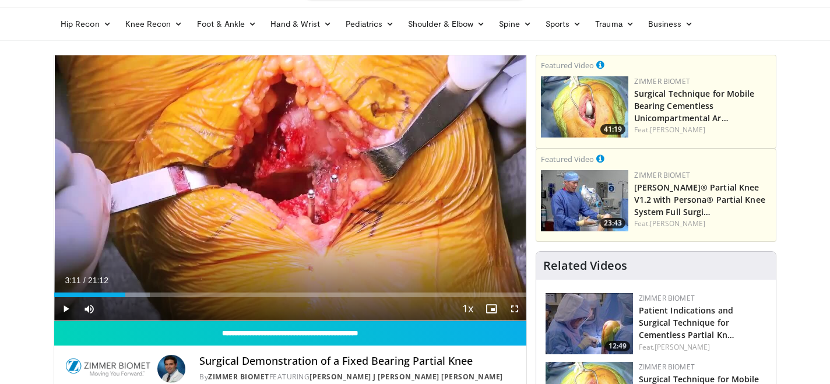
click at [414, 187] on div "30 seconds Tap to unmute" at bounding box center [290, 187] width 472 height 265
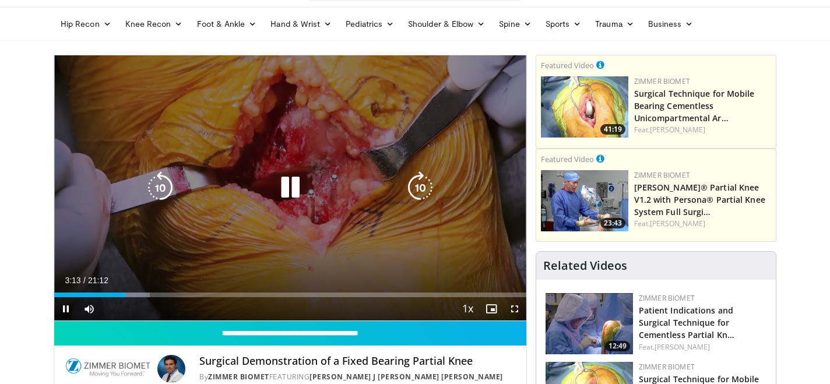
click at [421, 178] on icon "Video Player" at bounding box center [420, 187] width 33 height 33
click at [417, 190] on icon "Video Player" at bounding box center [420, 187] width 33 height 33
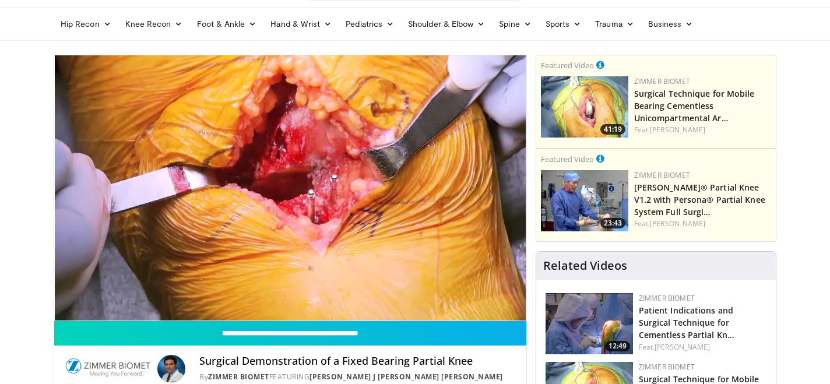
click at [417, 190] on div "20 seconds Tap to unmute" at bounding box center [290, 187] width 472 height 265
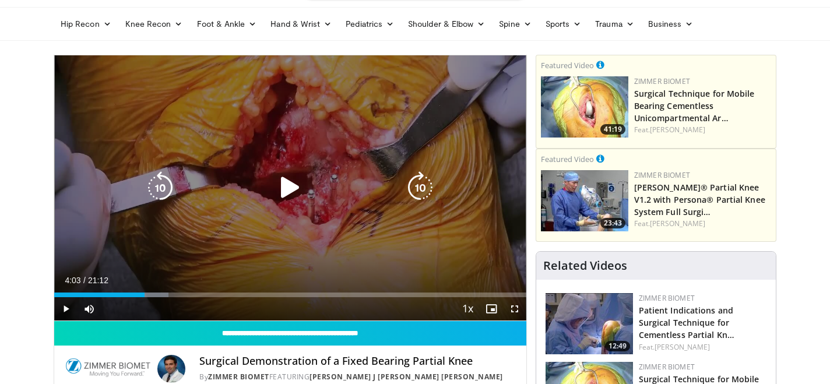
click at [423, 180] on icon "Video Player" at bounding box center [420, 187] width 33 height 33
click at [291, 189] on icon "Video Player" at bounding box center [290, 187] width 33 height 33
click at [418, 187] on icon "Video Player" at bounding box center [420, 187] width 33 height 33
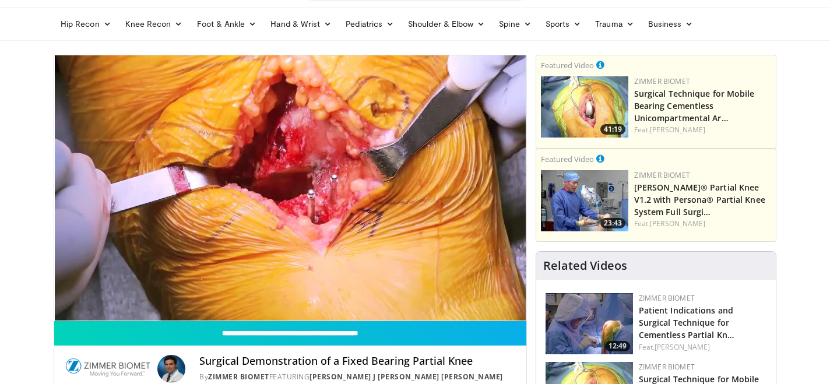
click at [418, 187] on div "10 seconds Tap to unmute" at bounding box center [290, 187] width 472 height 265
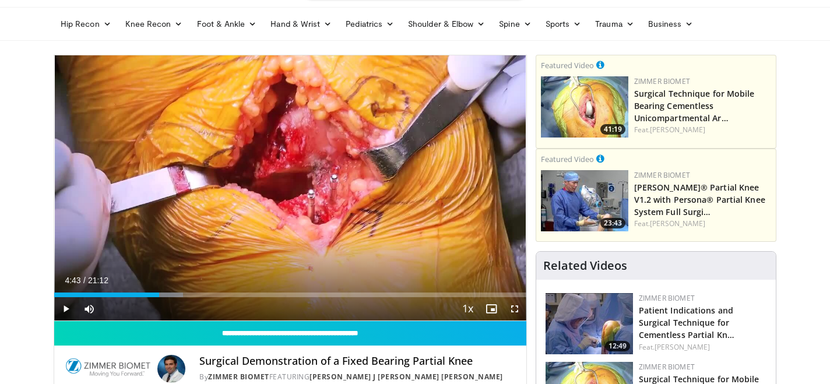
click at [418, 187] on div "10 seconds Tap to unmute" at bounding box center [290, 187] width 472 height 265
click at [65, 306] on span "Video Player" at bounding box center [65, 308] width 23 height 23
click at [71, 308] on span "Video Player" at bounding box center [65, 308] width 23 height 23
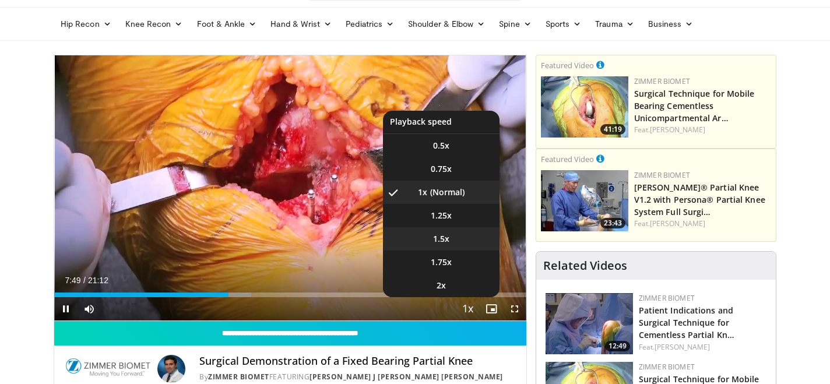
click at [459, 242] on li "1.5x" at bounding box center [441, 238] width 117 height 23
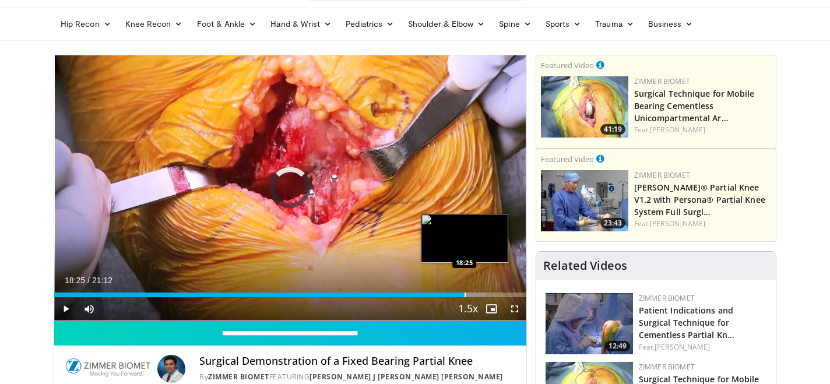
click at [465, 293] on div "Progress Bar" at bounding box center [465, 295] width 1 height 5
click at [474, 294] on div "Progress Bar" at bounding box center [474, 295] width 1 height 5
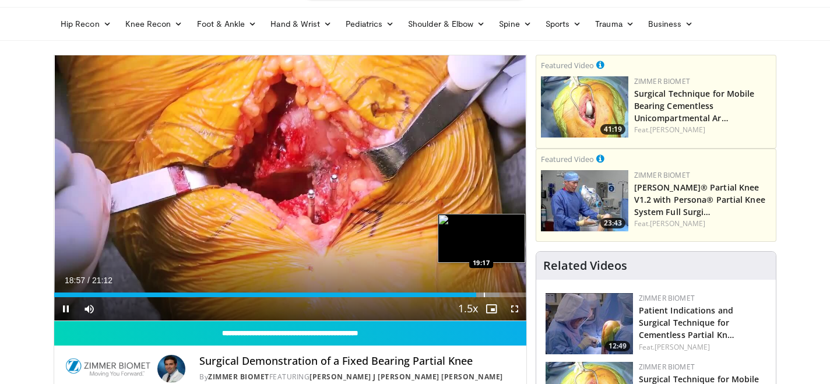
click at [484, 295] on div "Progress Bar" at bounding box center [484, 295] width 1 height 5
click at [488, 295] on div "Progress Bar" at bounding box center [488, 295] width 1 height 5
click at [496, 295] on div "Progress Bar" at bounding box center [496, 295] width 1 height 5
click at [501, 294] on div "Progress Bar" at bounding box center [501, 295] width 1 height 5
click at [503, 296] on div "Progress Bar" at bounding box center [503, 295] width 1 height 5
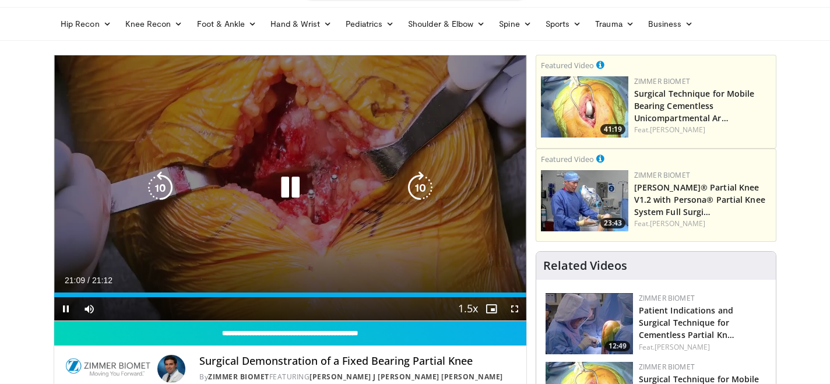
click at [294, 184] on icon "Video Player" at bounding box center [290, 187] width 33 height 33
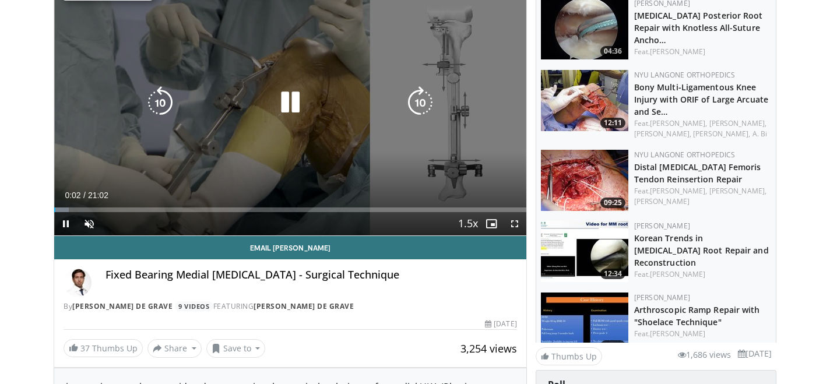
scroll to position [146, 0]
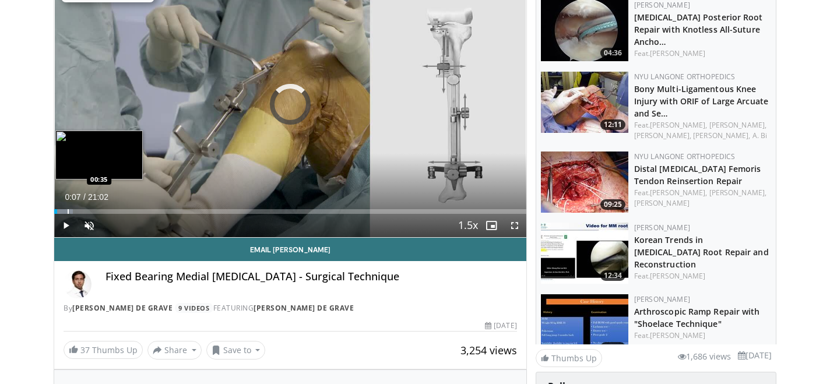
click at [67, 208] on div "Loaded : 3.92% 00:07 00:35" at bounding box center [290, 208] width 472 height 11
click at [83, 211] on div "Progress Bar" at bounding box center [83, 211] width 1 height 5
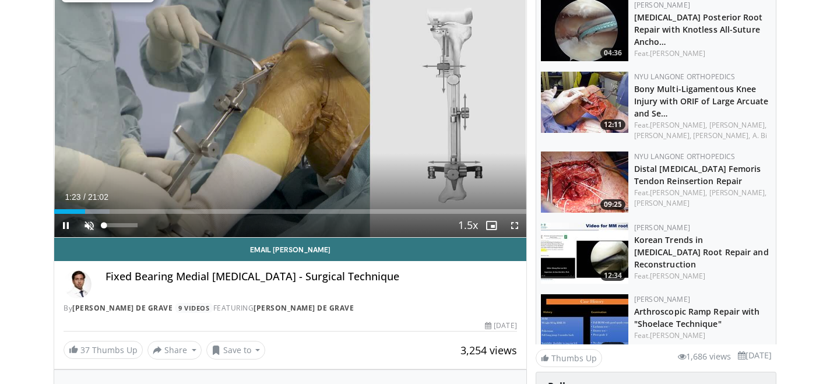
click at [87, 227] on span "Video Player" at bounding box center [89, 225] width 23 height 23
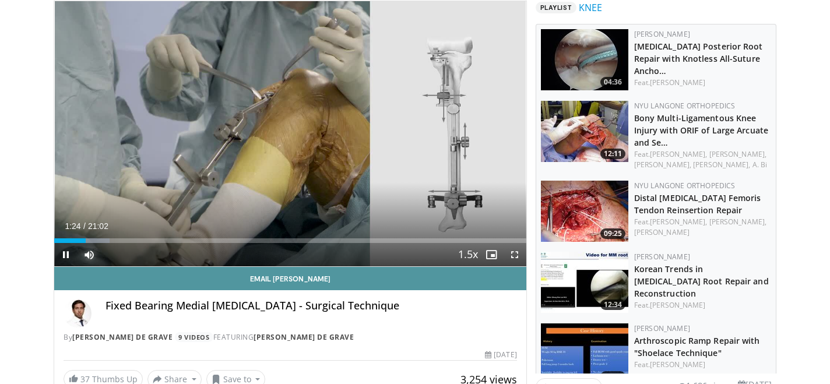
scroll to position [114, 0]
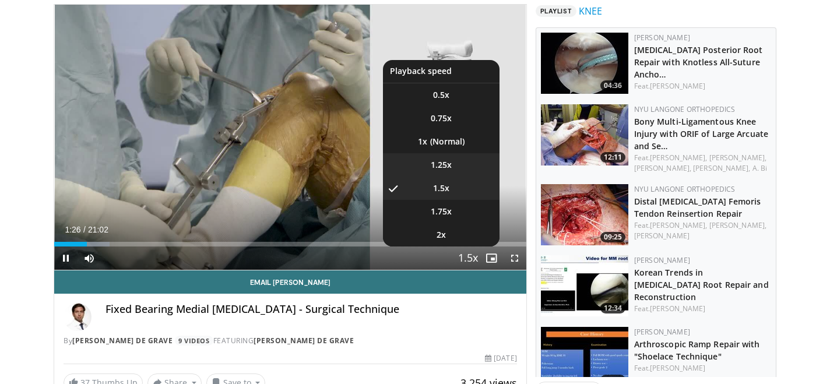
click at [441, 162] on span "1.25x" at bounding box center [441, 165] width 21 height 12
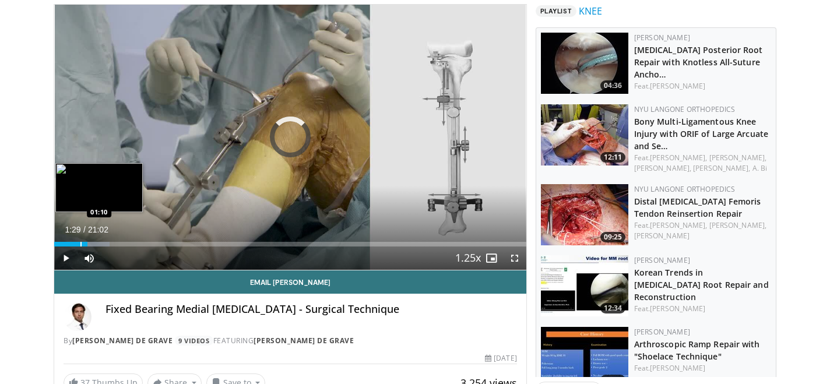
click at [80, 240] on div "Loaded : 11.78% 01:29 01:10" at bounding box center [290, 240] width 472 height 11
click at [103, 239] on div "Loaded : 10.99% 01:11 02:10" at bounding box center [290, 240] width 472 height 11
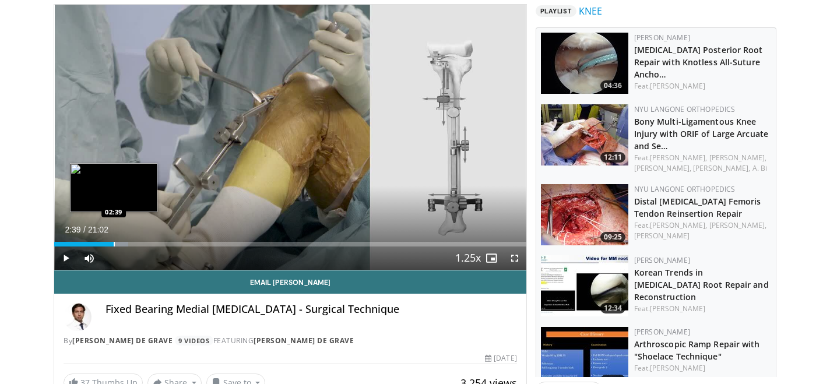
click at [113, 243] on div "Loaded : 15.71% 02:13 02:39" at bounding box center [290, 244] width 472 height 5
click at [128, 244] on div "Progress Bar" at bounding box center [128, 244] width 1 height 5
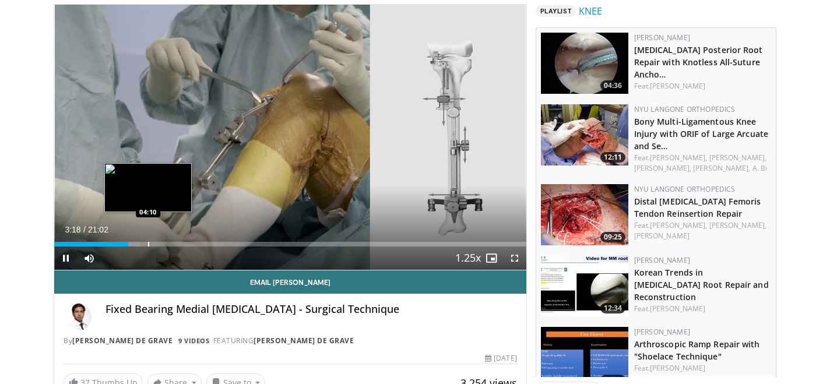
click at [148, 243] on div "Progress Bar" at bounding box center [148, 244] width 1 height 5
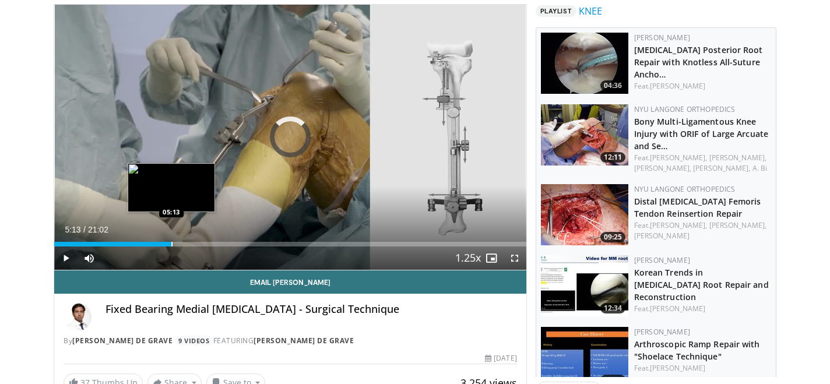
click at [171, 242] on div "Progress Bar" at bounding box center [171, 244] width 1 height 5
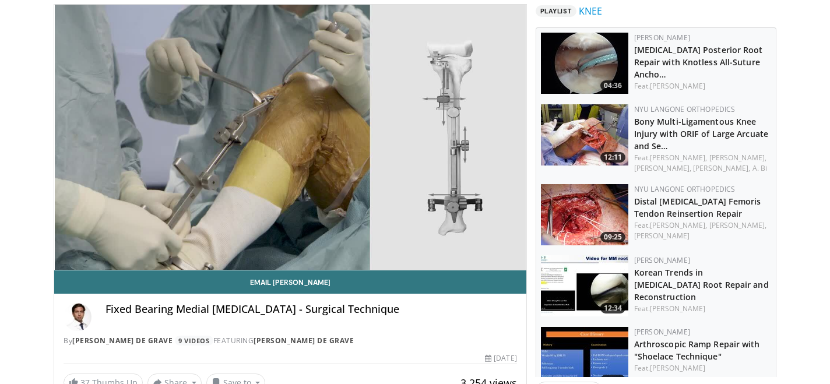
click at [189, 242] on div "10 seconds Tap to unmute" at bounding box center [290, 137] width 472 height 265
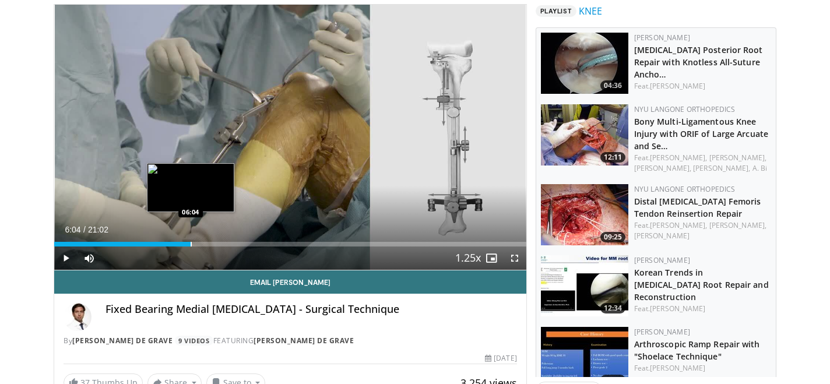
click at [191, 242] on div "Progress Bar" at bounding box center [191, 244] width 1 height 5
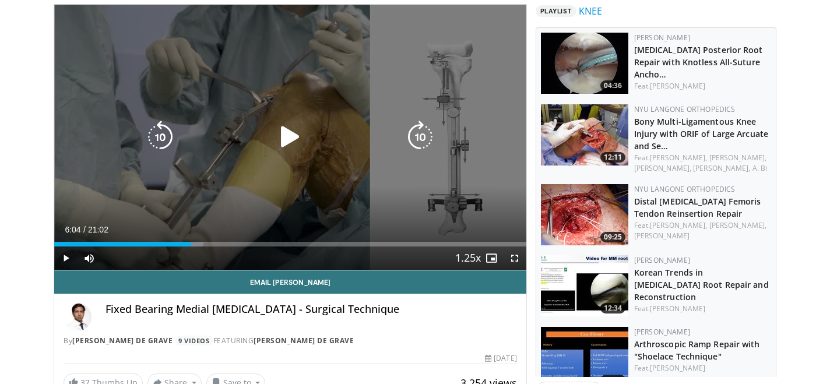
click at [192, 167] on div "10 seconds Tap to unmute" at bounding box center [290, 137] width 472 height 265
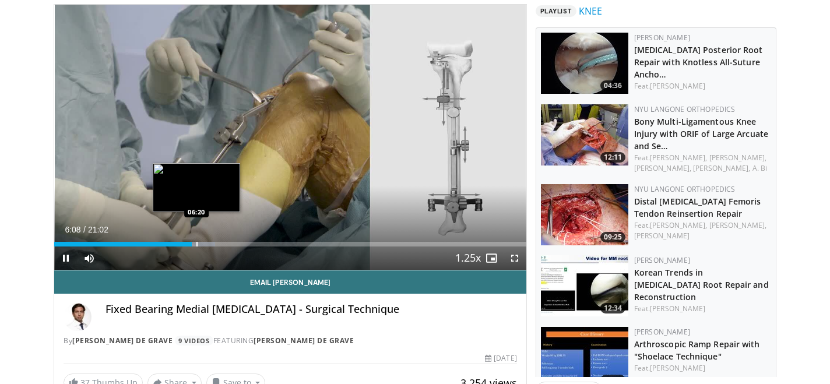
click at [196, 244] on div "Progress Bar" at bounding box center [196, 244] width 1 height 5
click at [208, 242] on div "Progress Bar" at bounding box center [208, 244] width 1 height 5
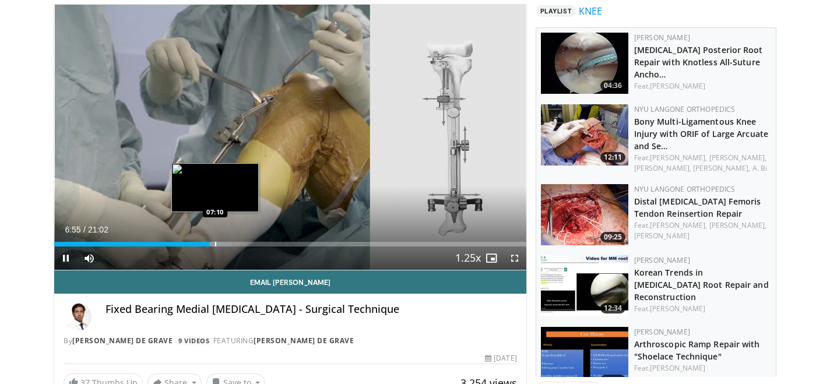
click at [215, 245] on div "Progress Bar" at bounding box center [215, 244] width 1 height 5
click at [223, 244] on div "Progress Bar" at bounding box center [223, 244] width 1 height 5
click at [231, 243] on div "Progress Bar" at bounding box center [231, 244] width 1 height 5
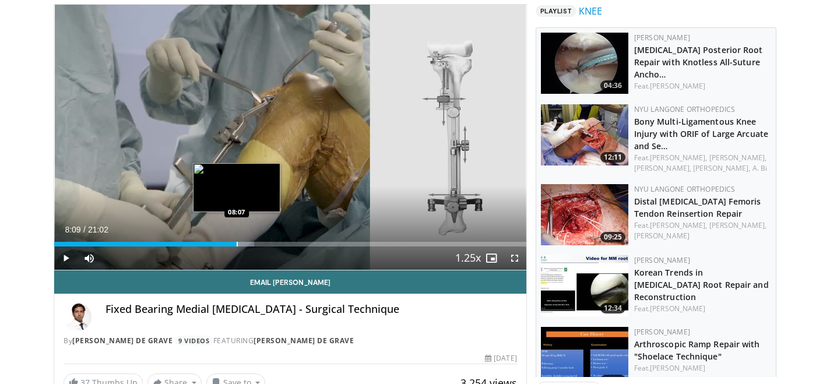
click at [237, 243] on div "Progress Bar" at bounding box center [237, 244] width 1 height 5
click at [246, 244] on div "Loaded : 43.99% 08:14 08:34" at bounding box center [290, 244] width 472 height 5
click at [255, 242] on div "Progress Bar" at bounding box center [255, 244] width 1 height 5
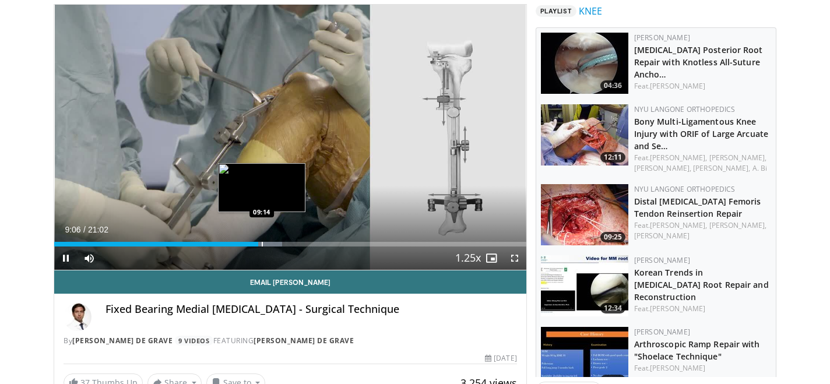
click at [262, 245] on div "Progress Bar" at bounding box center [262, 244] width 1 height 5
click at [276, 244] on div "Progress Bar" at bounding box center [276, 244] width 1 height 5
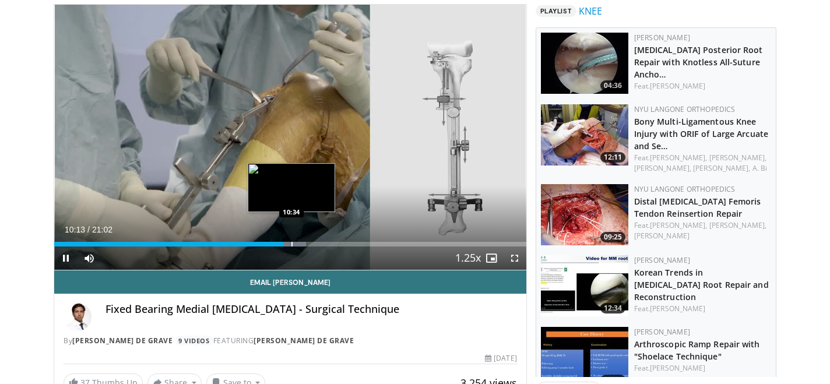
click at [291, 242] on div "Loaded : 53.41% 10:13 10:34" at bounding box center [290, 244] width 472 height 5
click at [301, 242] on div "Progress Bar" at bounding box center [301, 244] width 1 height 5
click at [307, 242] on div "Progress Bar" at bounding box center [307, 244] width 1 height 5
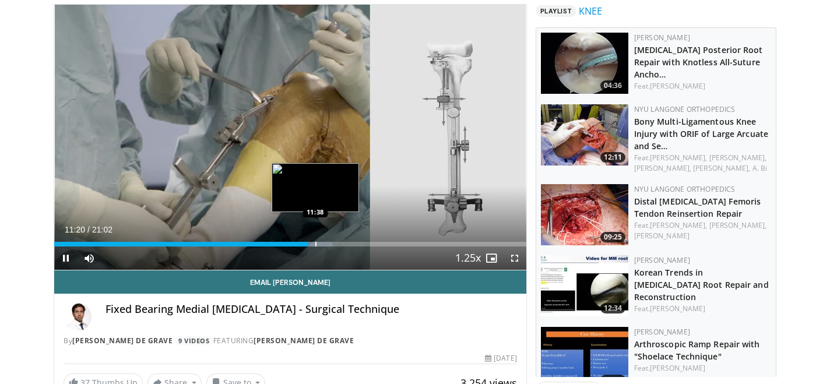
click at [315, 241] on div "Loaded : 58.91% 11:20 11:38" at bounding box center [290, 240] width 472 height 11
click at [322, 241] on div "Loaded : 60.19% 11:55 11:55" at bounding box center [290, 240] width 472 height 11
click at [330, 242] on div "Progress Bar" at bounding box center [329, 244] width 1 height 5
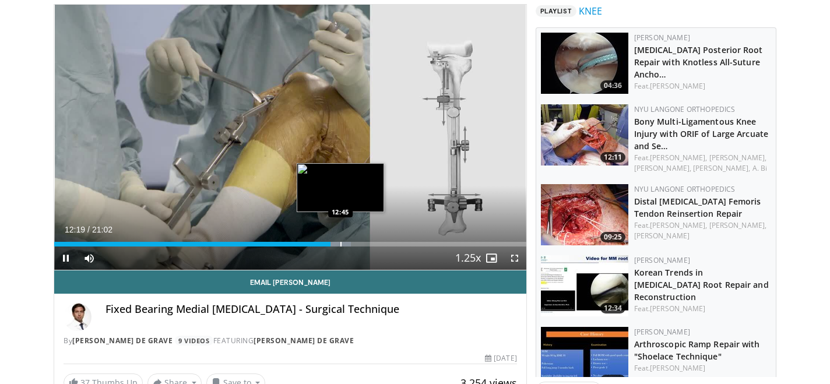
click at [340, 242] on div "Progress Bar" at bounding box center [340, 244] width 1 height 5
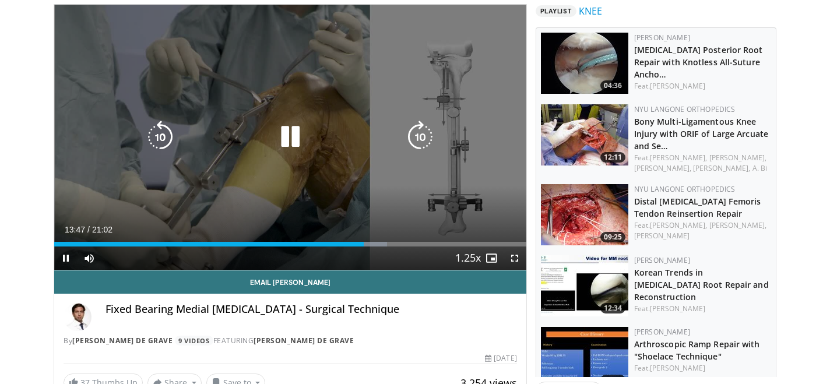
click at [287, 135] on icon "Video Player" at bounding box center [290, 137] width 33 height 33
click at [285, 141] on icon "Video Player" at bounding box center [290, 137] width 33 height 33
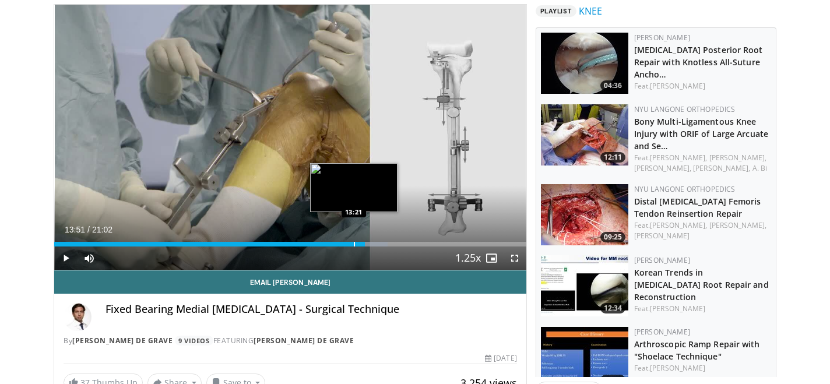
click at [354, 245] on div "Progress Bar" at bounding box center [354, 244] width 1 height 5
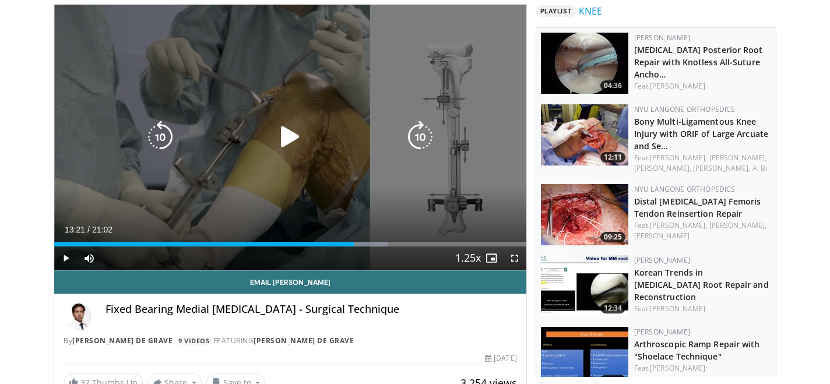
click at [287, 143] on icon "Video Player" at bounding box center [290, 137] width 33 height 33
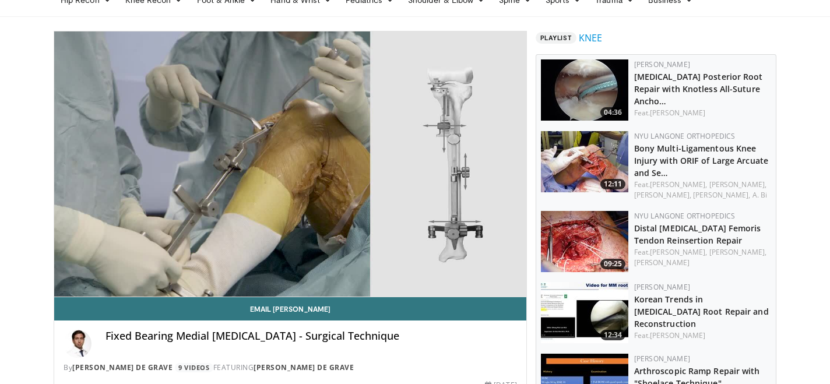
scroll to position [91, 0]
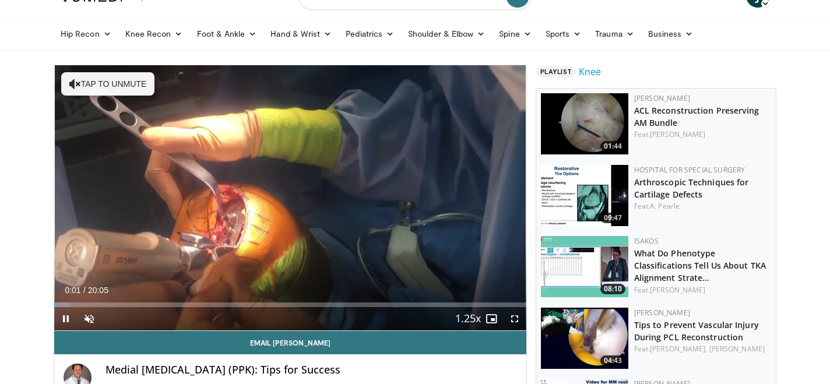
scroll to position [55, 0]
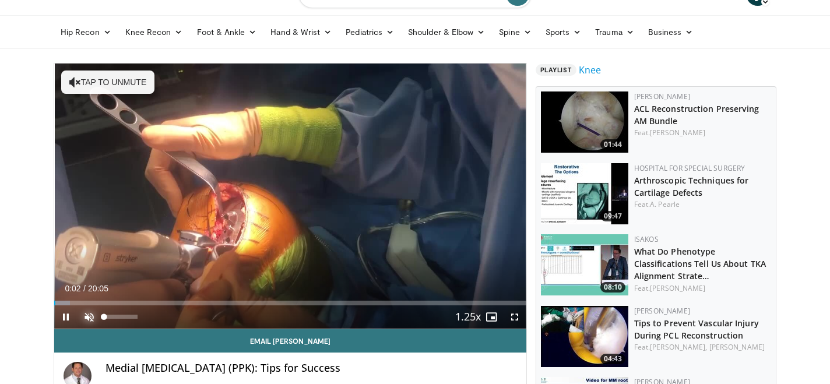
click at [88, 316] on span "Video Player" at bounding box center [89, 316] width 23 height 23
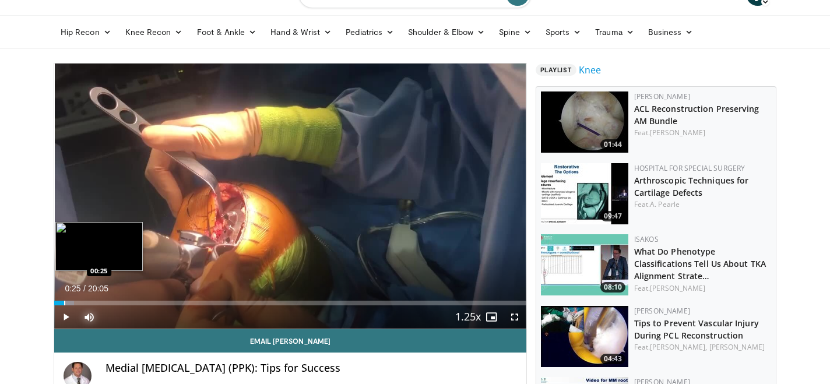
click at [64, 298] on div "Loaded : 4.14% 00:25 00:25" at bounding box center [290, 299] width 472 height 11
click at [78, 298] on div "Loaded : 6.64% 01:02 01:02" at bounding box center [290, 299] width 472 height 11
click at [97, 301] on div "Progress Bar" at bounding box center [97, 303] width 1 height 5
click at [115, 303] on div "Progress Bar" at bounding box center [115, 303] width 1 height 5
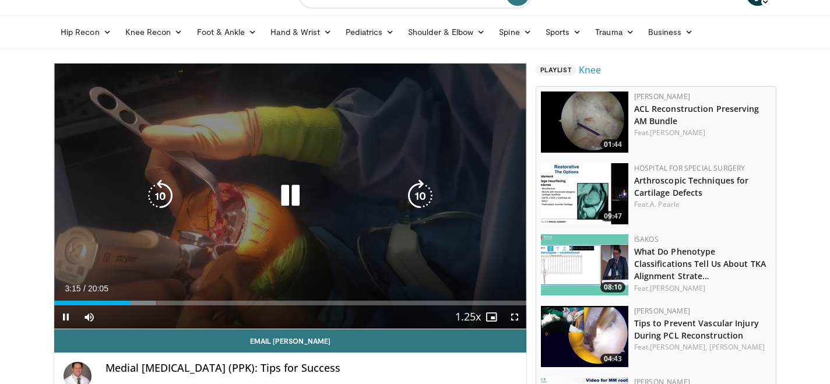
click at [414, 194] on icon "Video Player" at bounding box center [420, 196] width 33 height 33
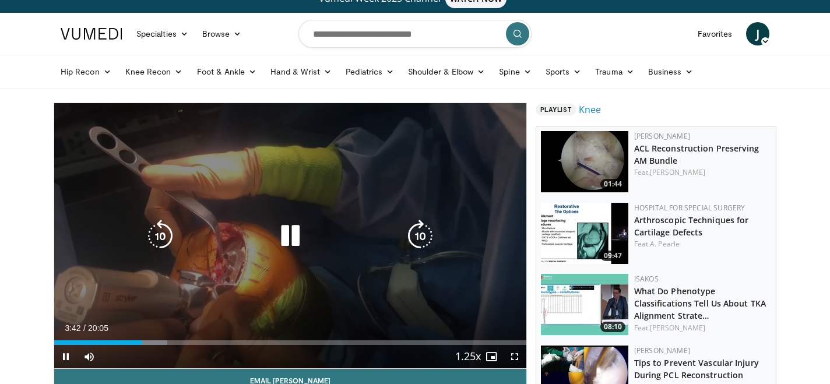
scroll to position [0, 0]
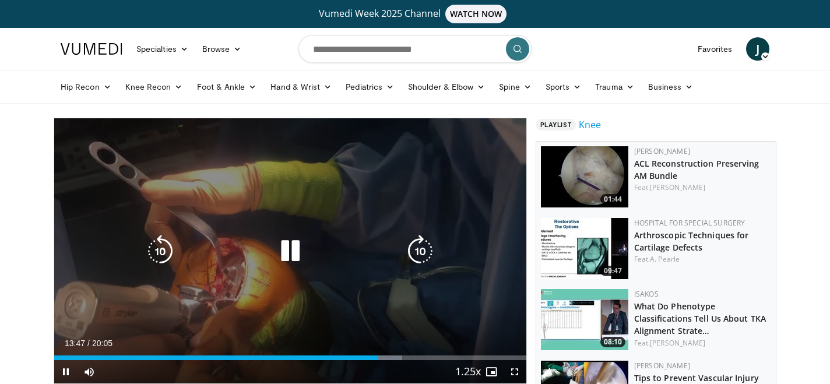
click at [174, 256] on icon "Video Player" at bounding box center [160, 251] width 33 height 33
click at [171, 255] on icon "Video Player" at bounding box center [160, 251] width 33 height 33
click at [417, 252] on icon "Video Player" at bounding box center [420, 251] width 33 height 33
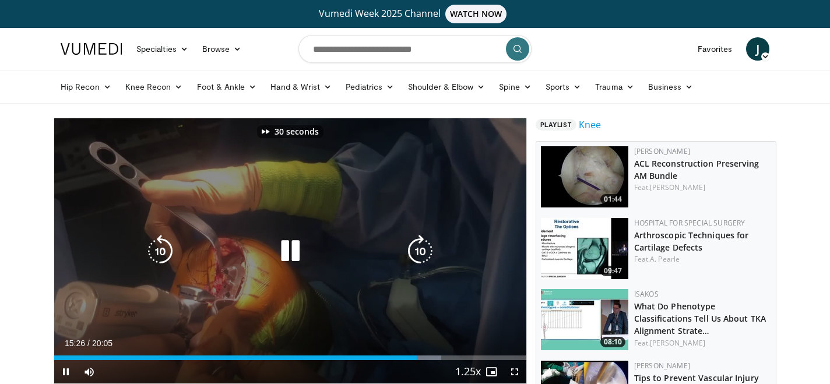
click at [417, 252] on icon "Video Player" at bounding box center [420, 251] width 33 height 33
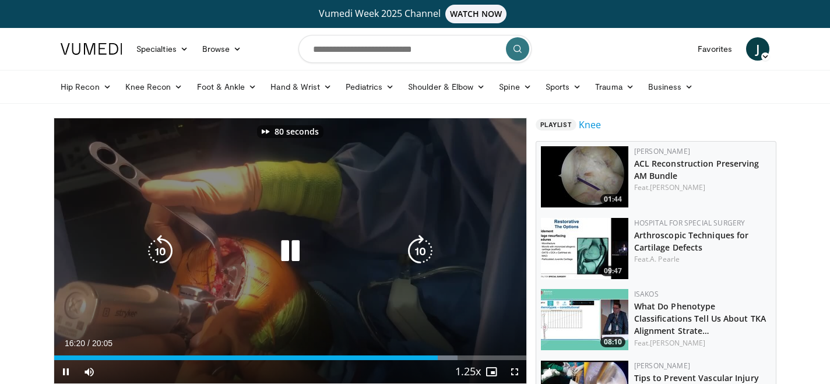
click at [417, 252] on icon "Video Player" at bounding box center [420, 251] width 33 height 33
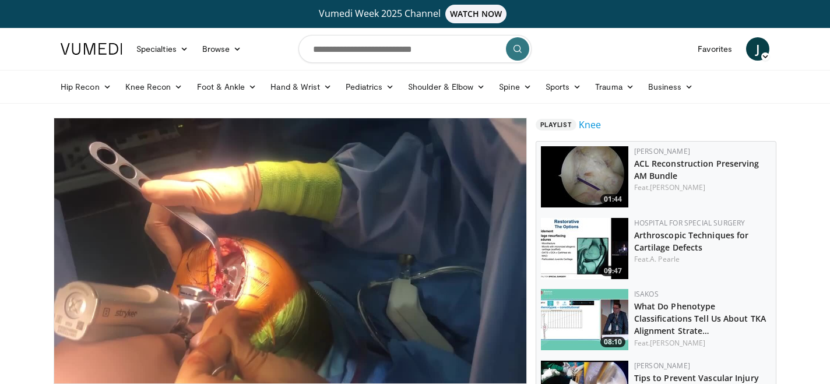
click at [417, 252] on div "110 seconds Tap to unmute" at bounding box center [290, 250] width 472 height 265
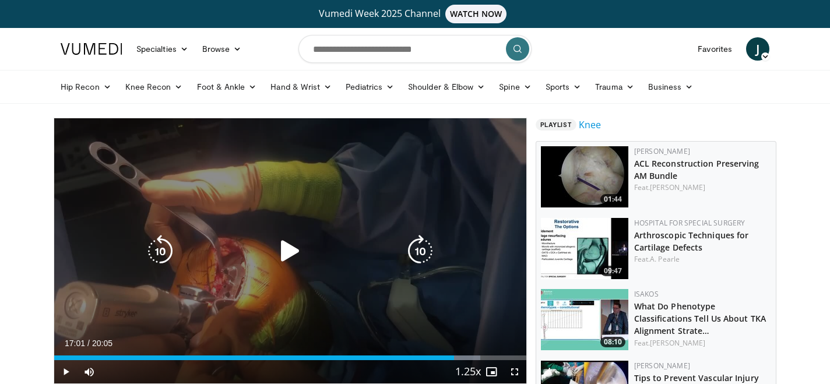
click at [427, 242] on icon "Video Player" at bounding box center [420, 251] width 33 height 33
click at [285, 256] on icon "Video Player" at bounding box center [290, 251] width 33 height 33
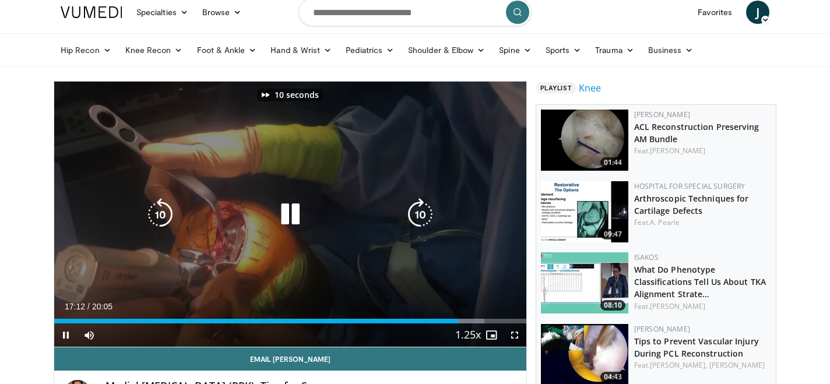
scroll to position [38, 0]
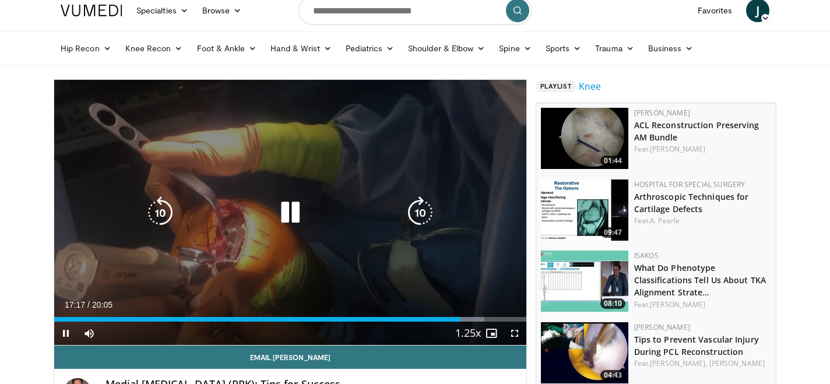
click at [416, 217] on icon "Video Player" at bounding box center [420, 212] width 33 height 33
click at [168, 209] on icon "Video Player" at bounding box center [160, 212] width 33 height 33
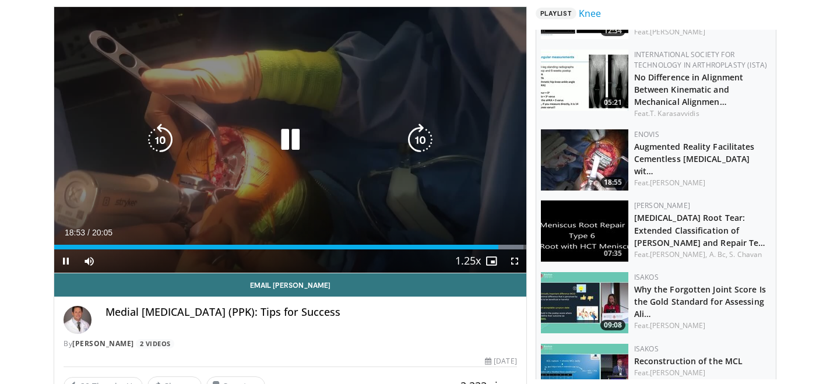
scroll to position [119, 0]
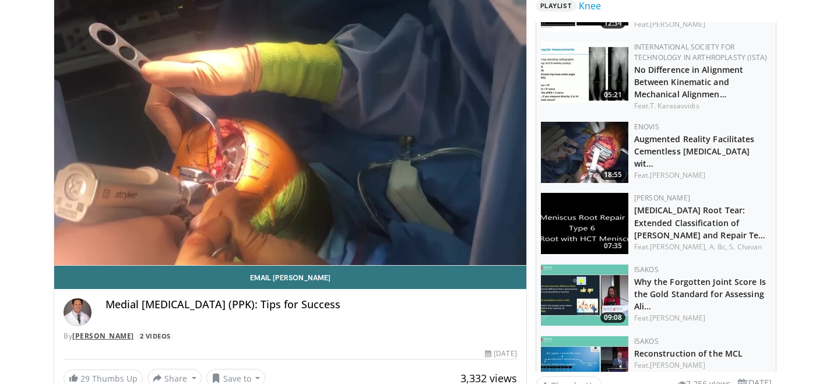
click at [95, 337] on link "[PERSON_NAME]" at bounding box center [103, 336] width 62 height 10
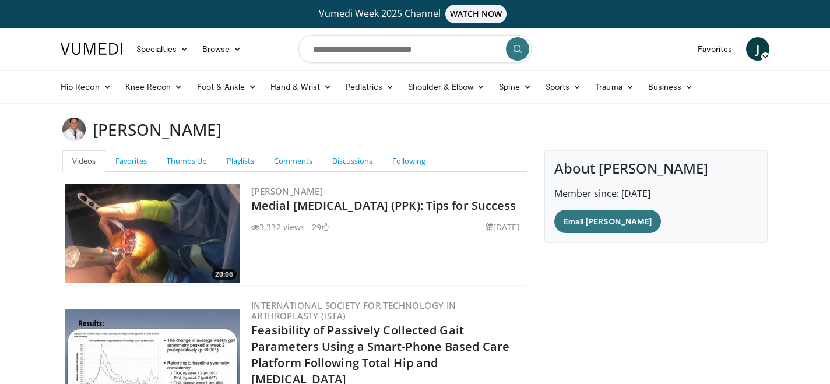
click at [76, 122] on img at bounding box center [73, 129] width 23 height 23
